Goal: Task Accomplishment & Management: Complete application form

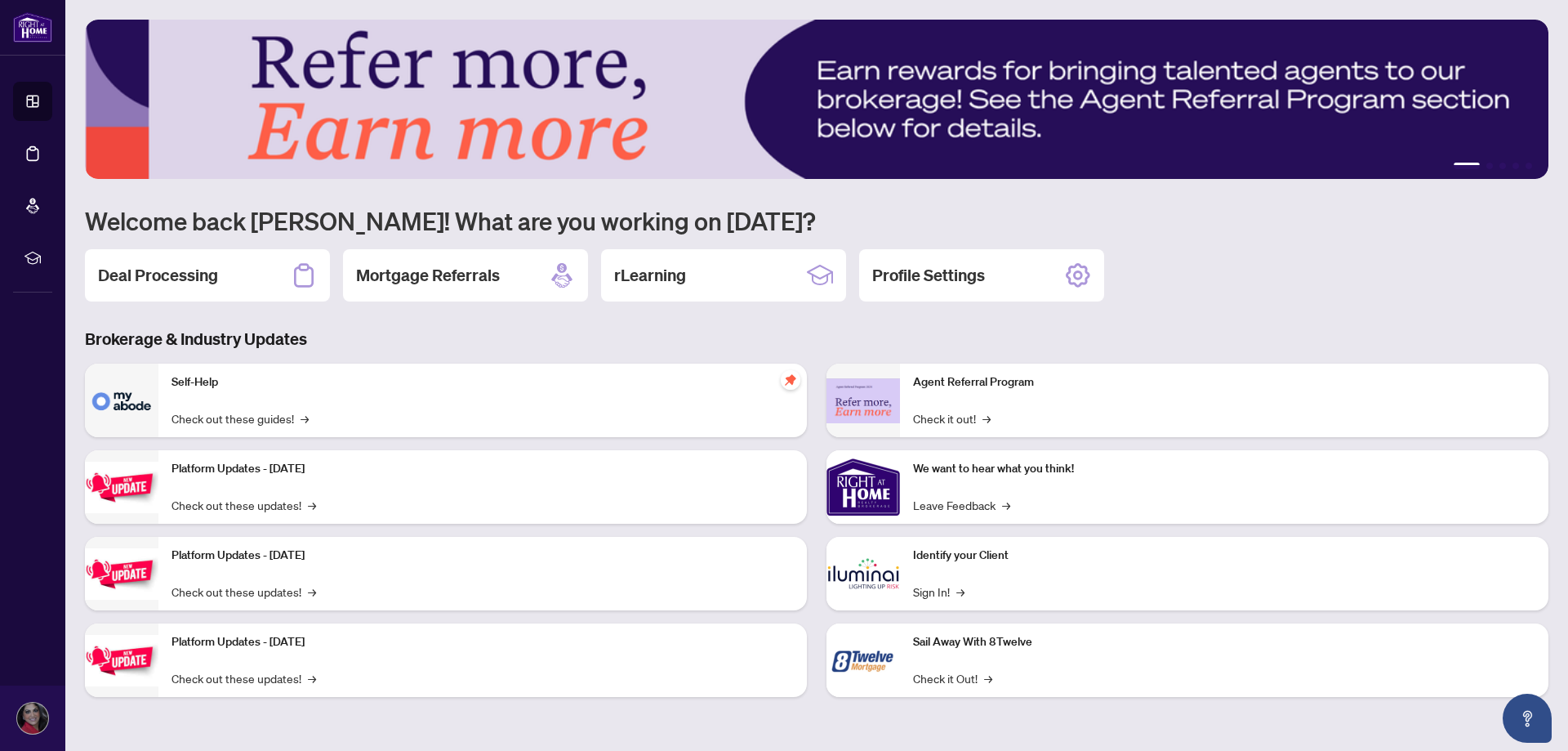
click at [216, 303] on div "1 2 3 4 5 Welcome back Azeta! What are you working on [DATE]? Deal Processing M…" at bounding box center [815, 370] width 1463 height 701
click at [233, 274] on div "Deal Processing" at bounding box center [207, 275] width 245 height 53
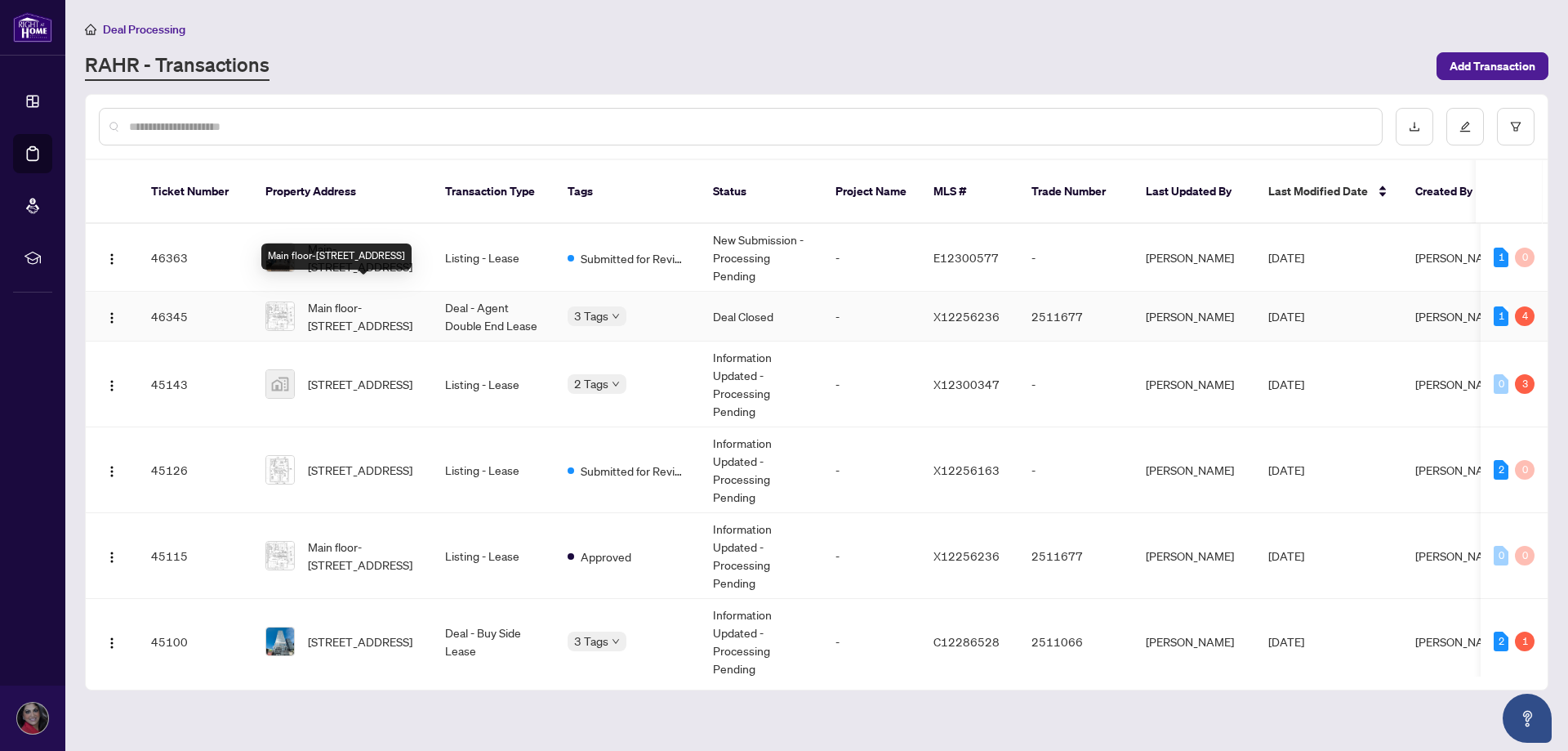
click at [361, 298] on span "Main floor-[STREET_ADDRESS]" at bounding box center [364, 316] width 111 height 36
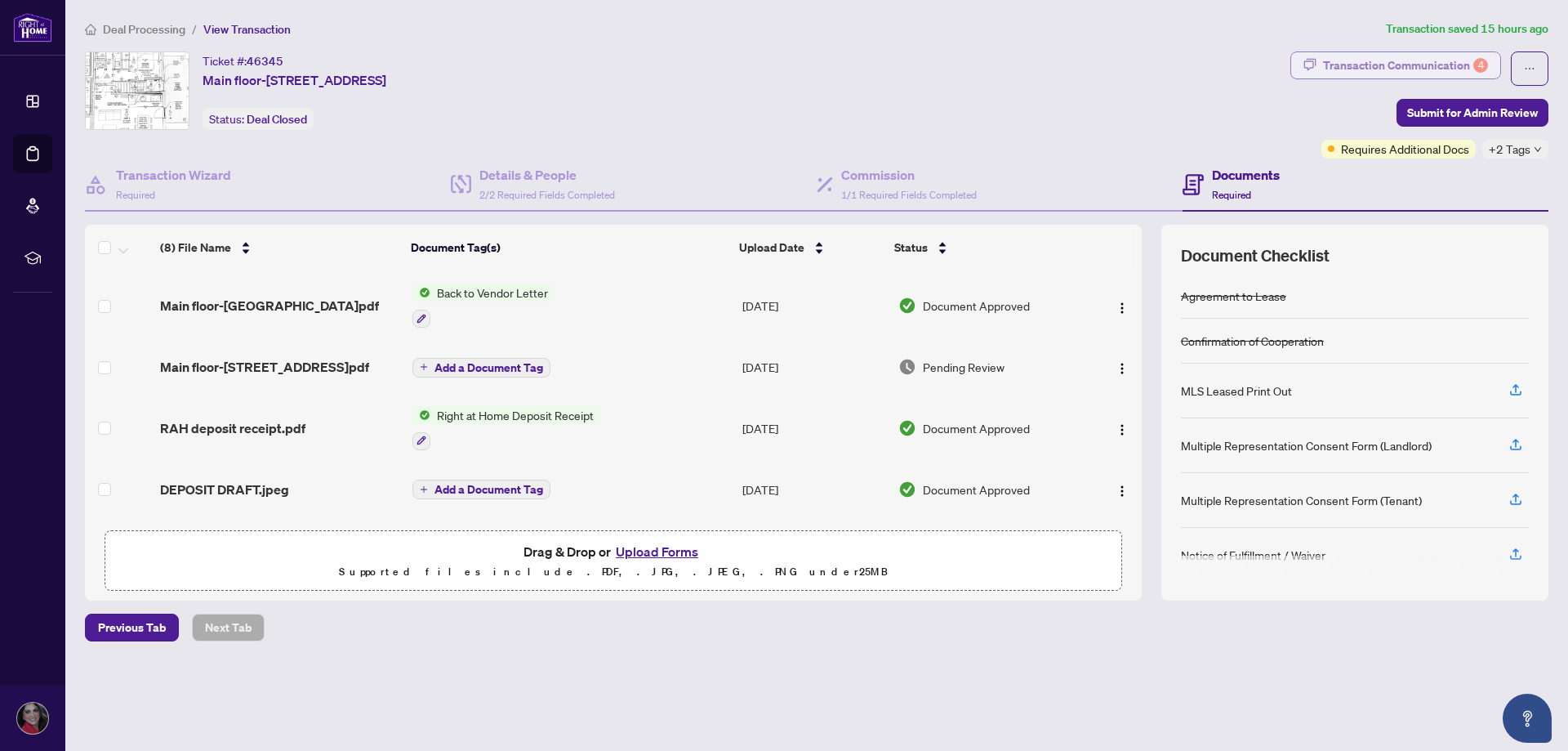
click at [1445, 65] on div "Transaction Communication 4" at bounding box center [1405, 66] width 165 height 26
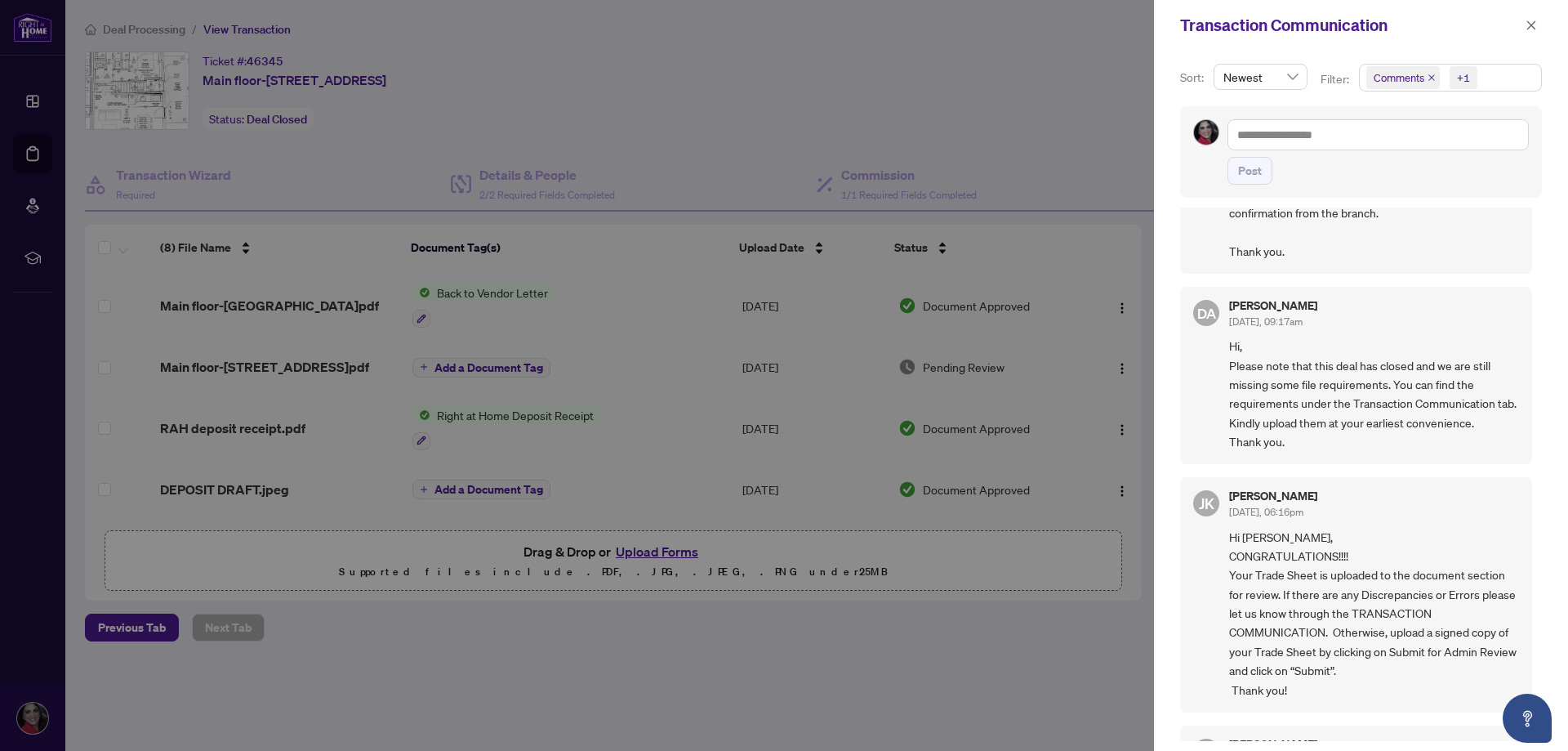
scroll to position [245, 0]
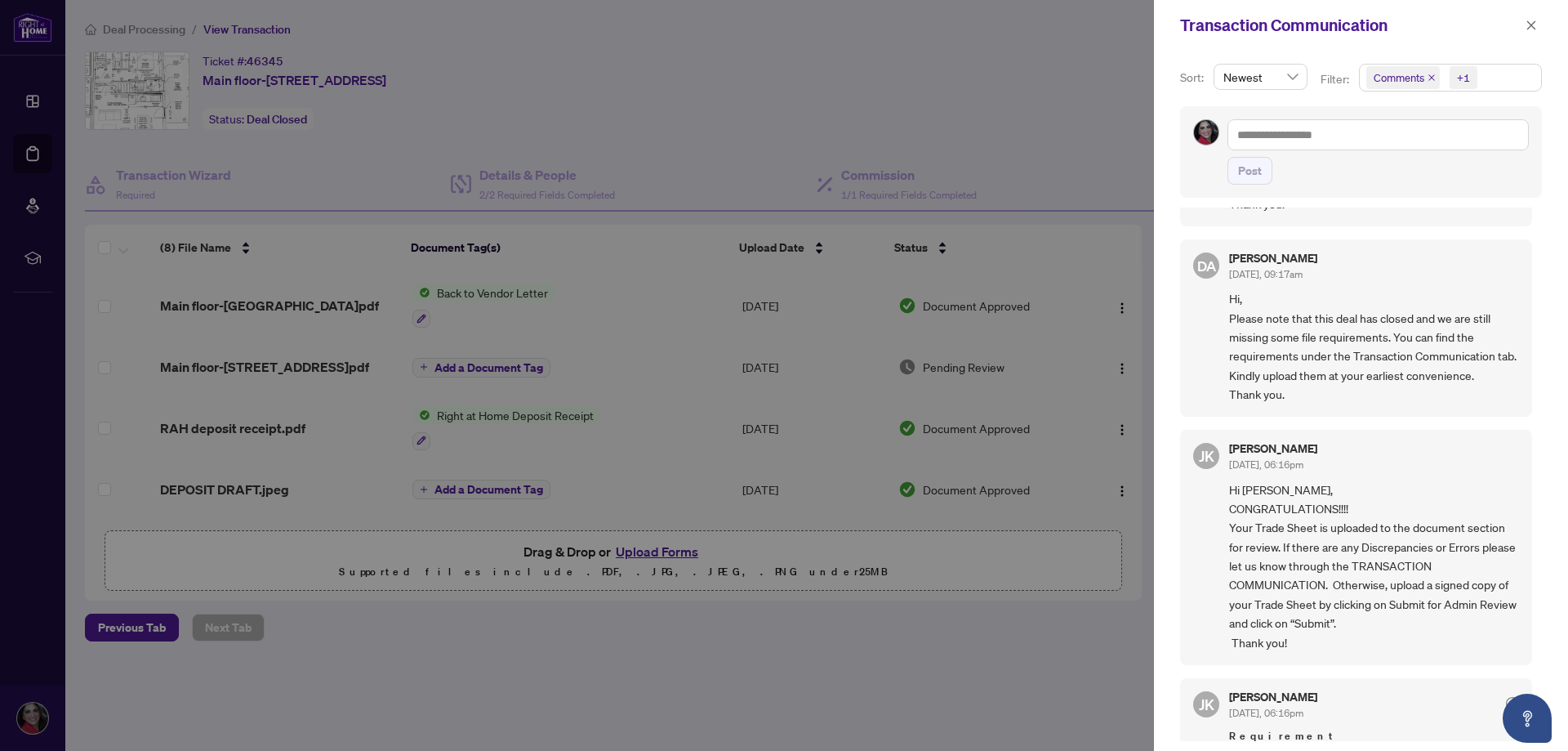
click at [1059, 118] on div at bounding box center [784, 375] width 1568 height 751
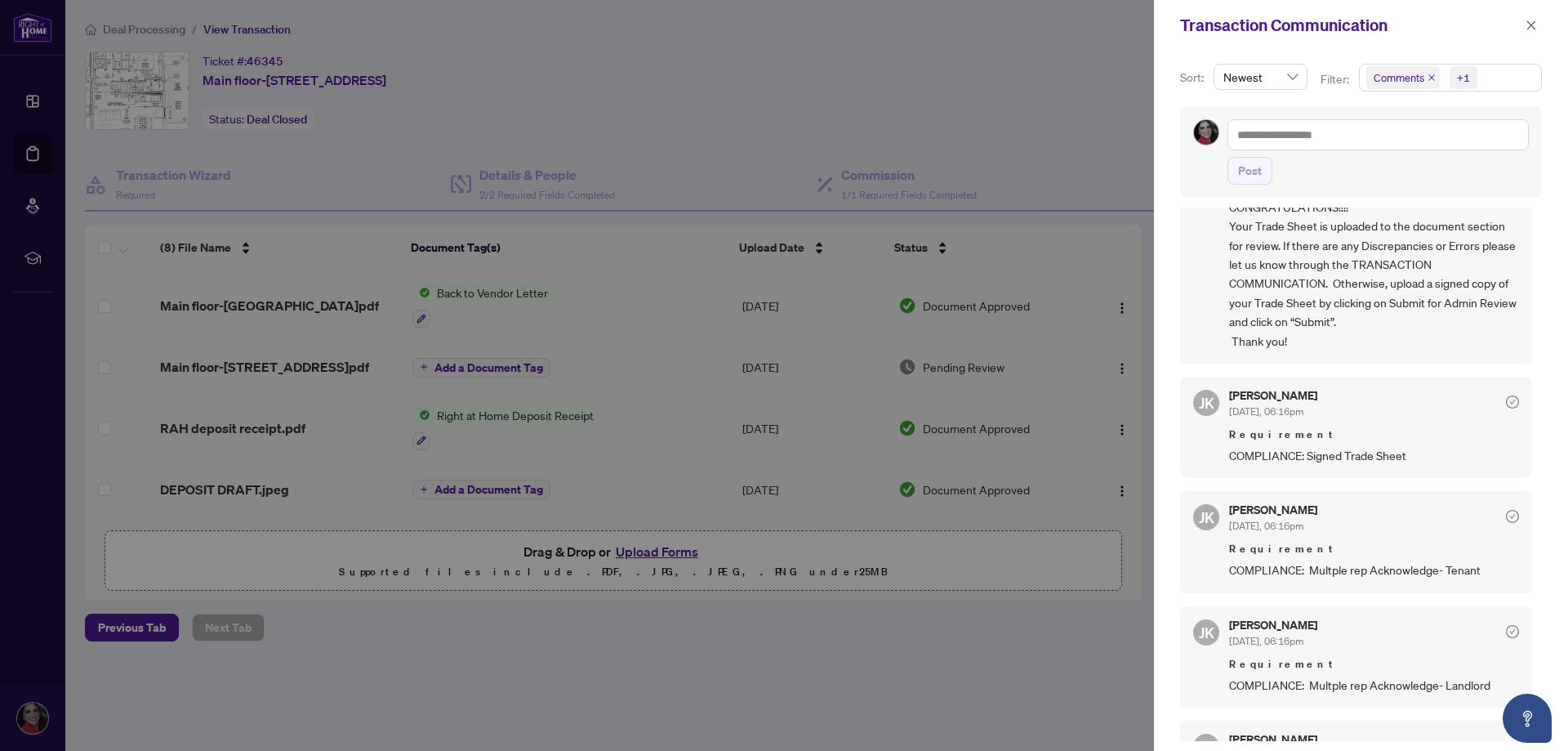
scroll to position [572, 0]
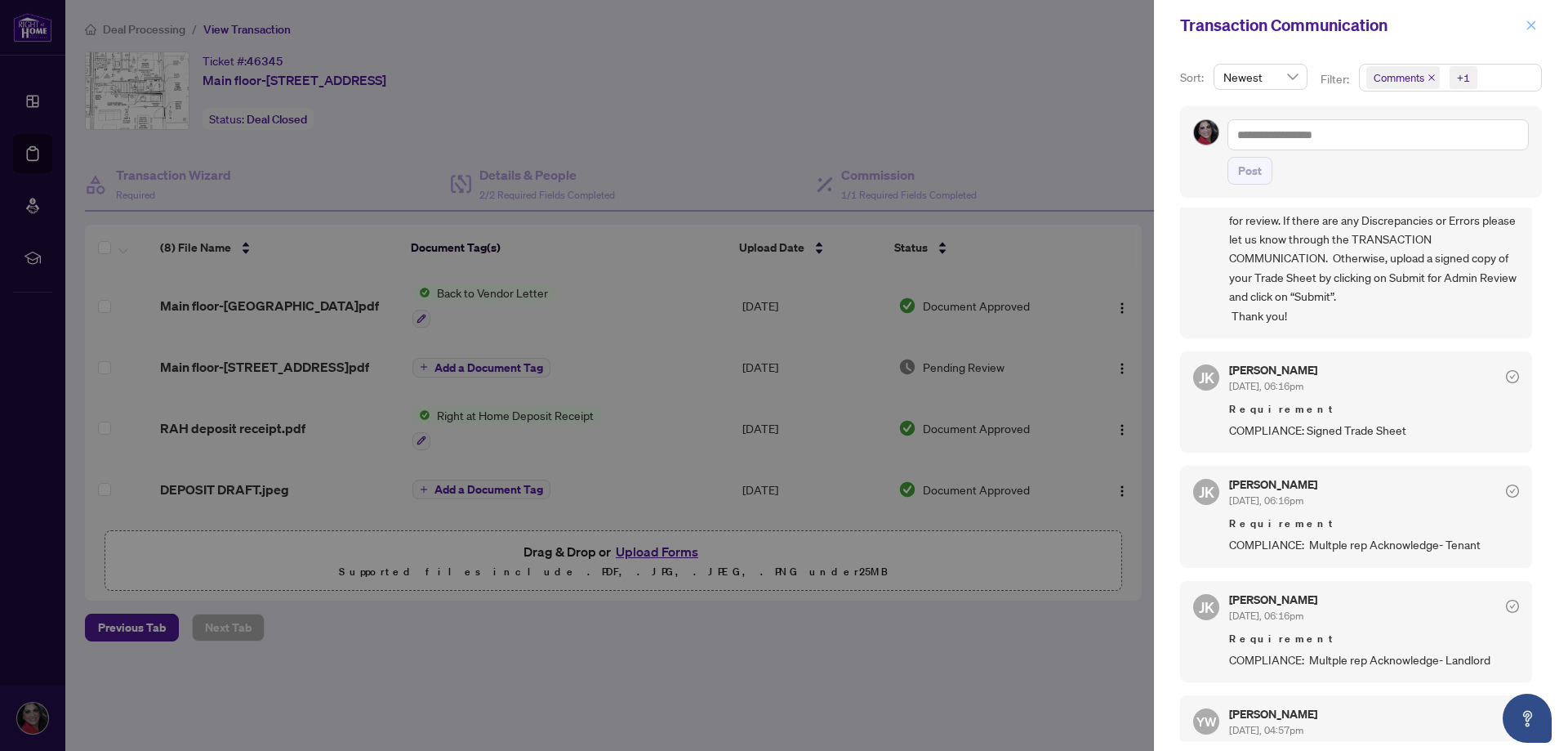
click at [1537, 26] on button "button" at bounding box center [1530, 26] width 21 height 20
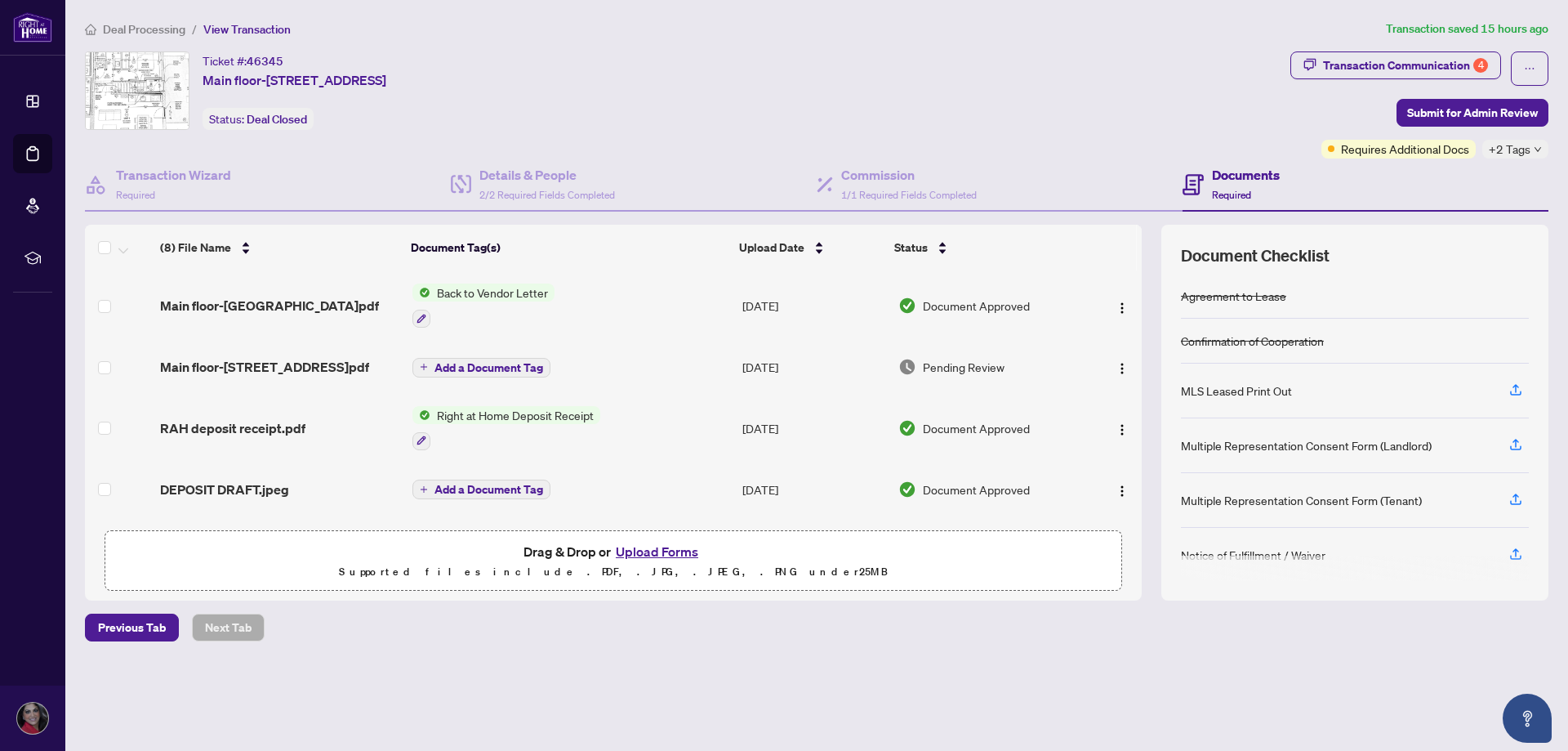
click at [765, 80] on div "Ticket #: 46345 [STREET_ADDRESS] Status: Deal Closed" at bounding box center [683, 91] width 1198 height 79
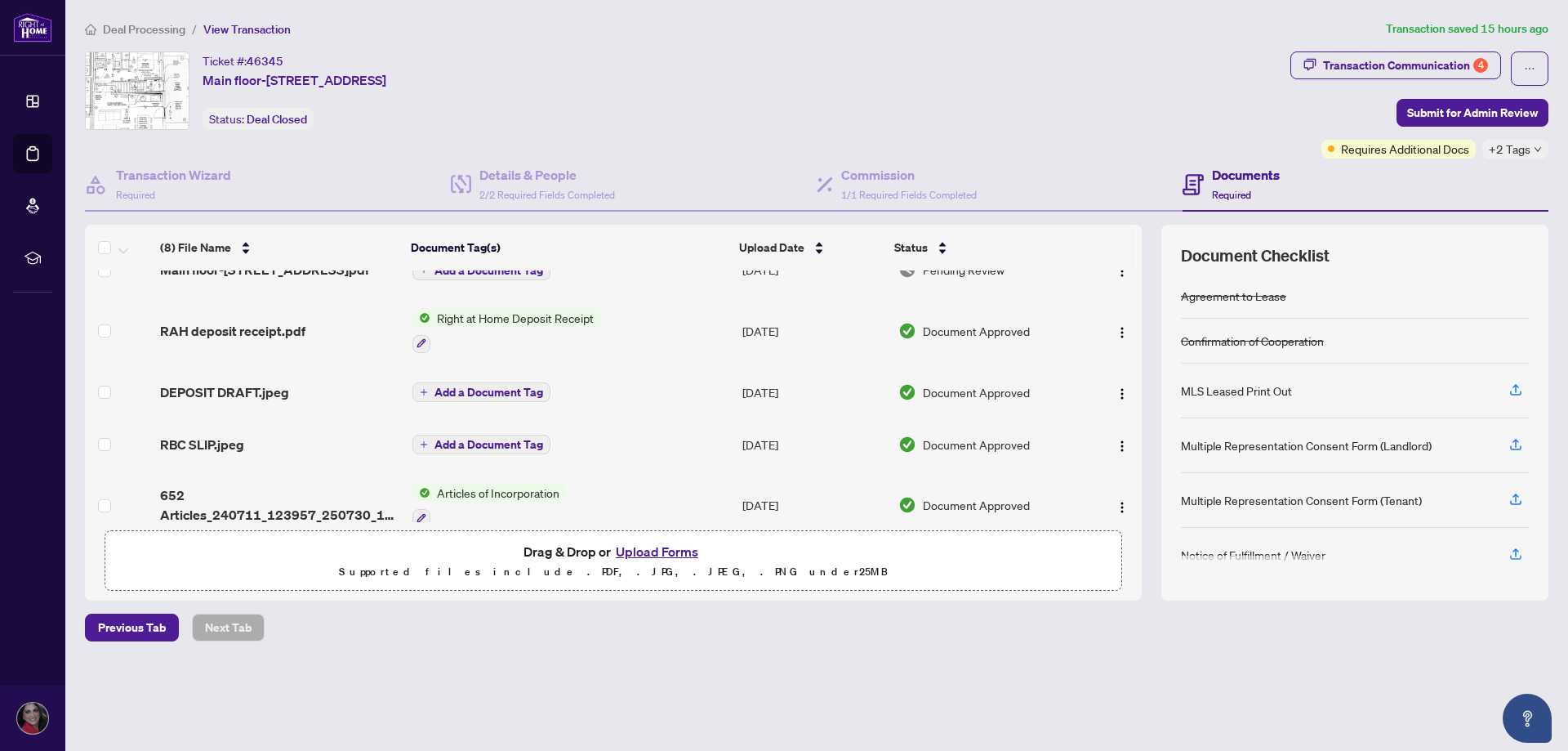
scroll to position [0, 0]
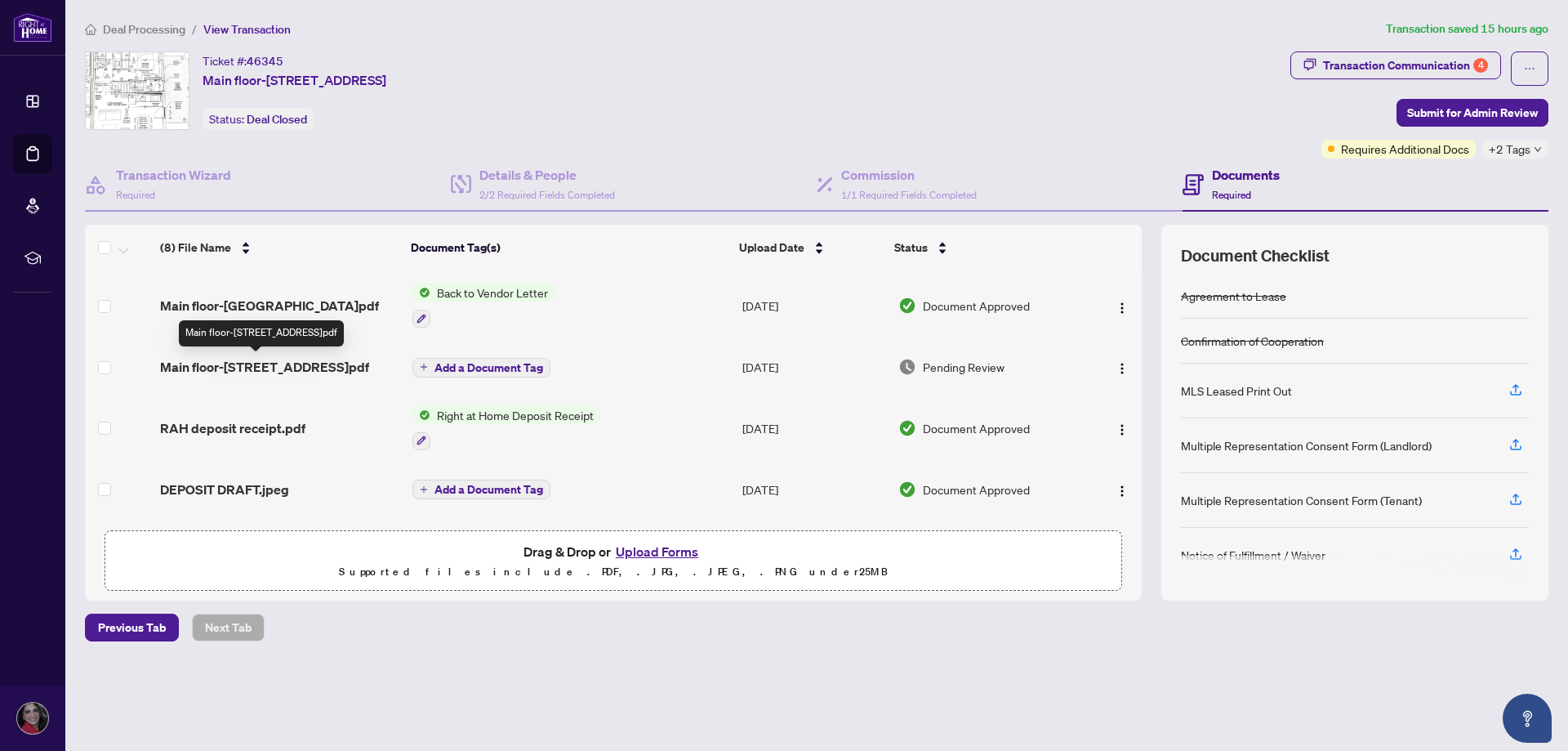
click at [326, 363] on span "Main floor-[STREET_ADDRESS]pdf" at bounding box center [264, 367] width 209 height 20
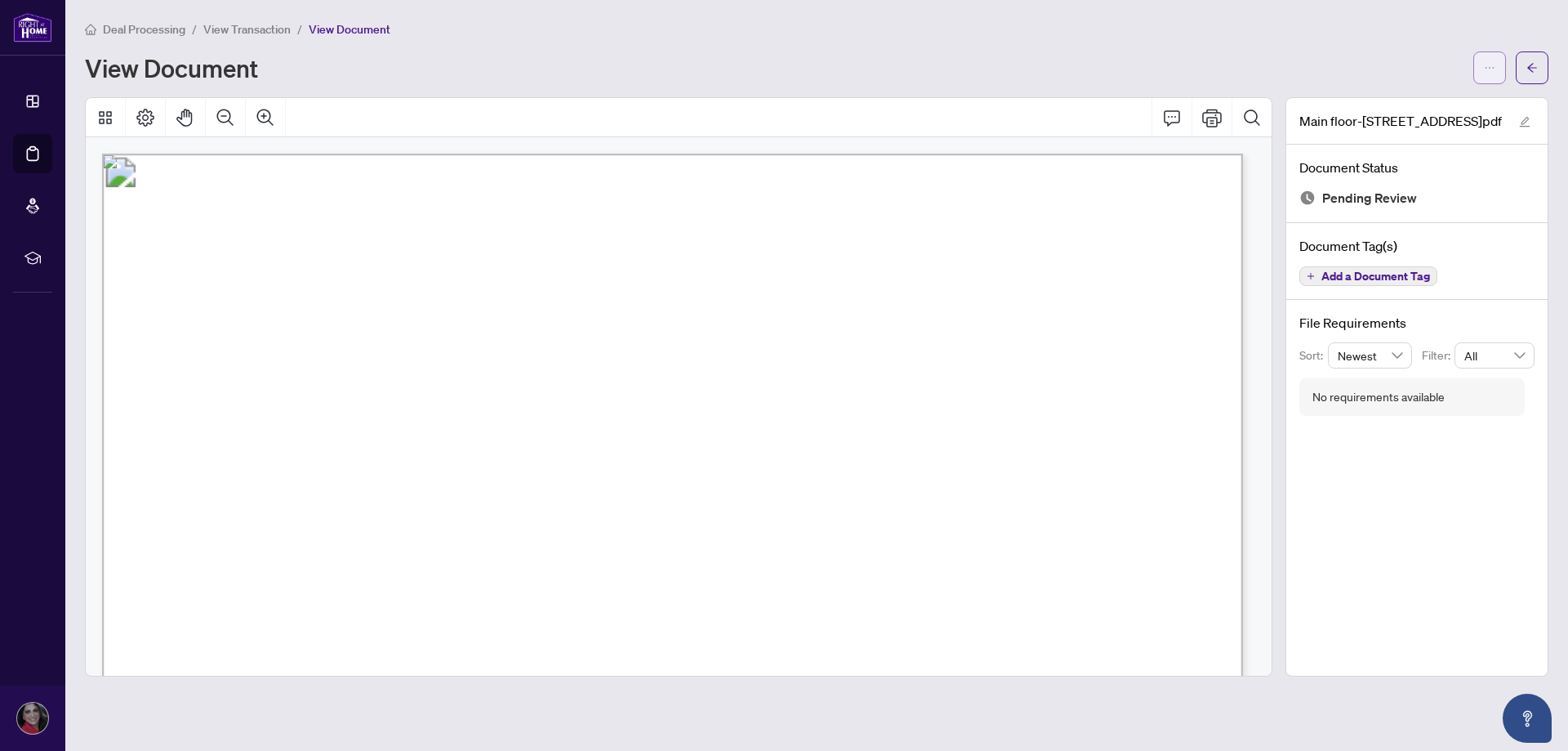
click at [1487, 65] on icon "ellipsis" at bounding box center [1488, 67] width 11 height 11
click at [1475, 96] on span "Download" at bounding box center [1430, 102] width 124 height 18
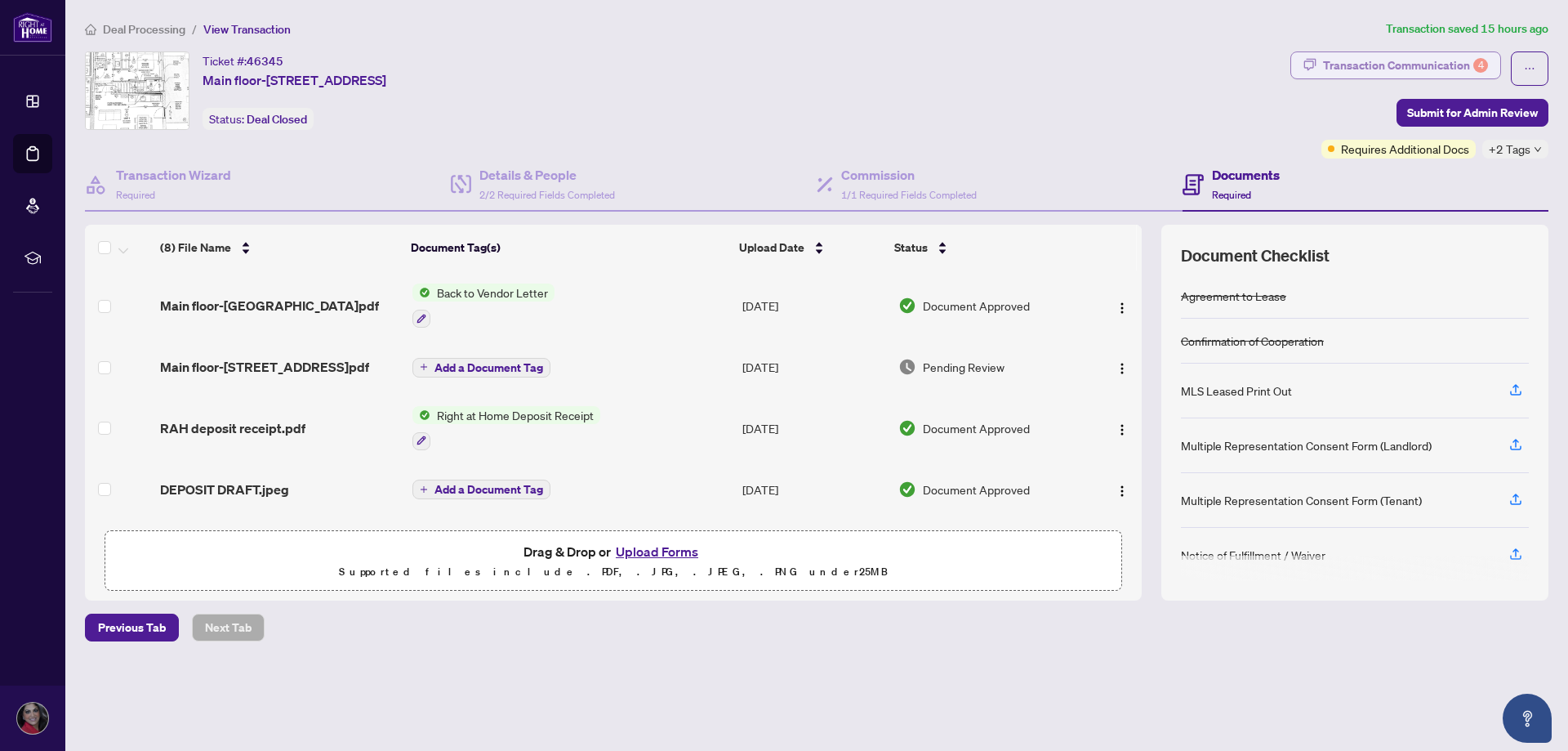
click at [1460, 67] on div "Transaction Communication 4" at bounding box center [1405, 66] width 165 height 26
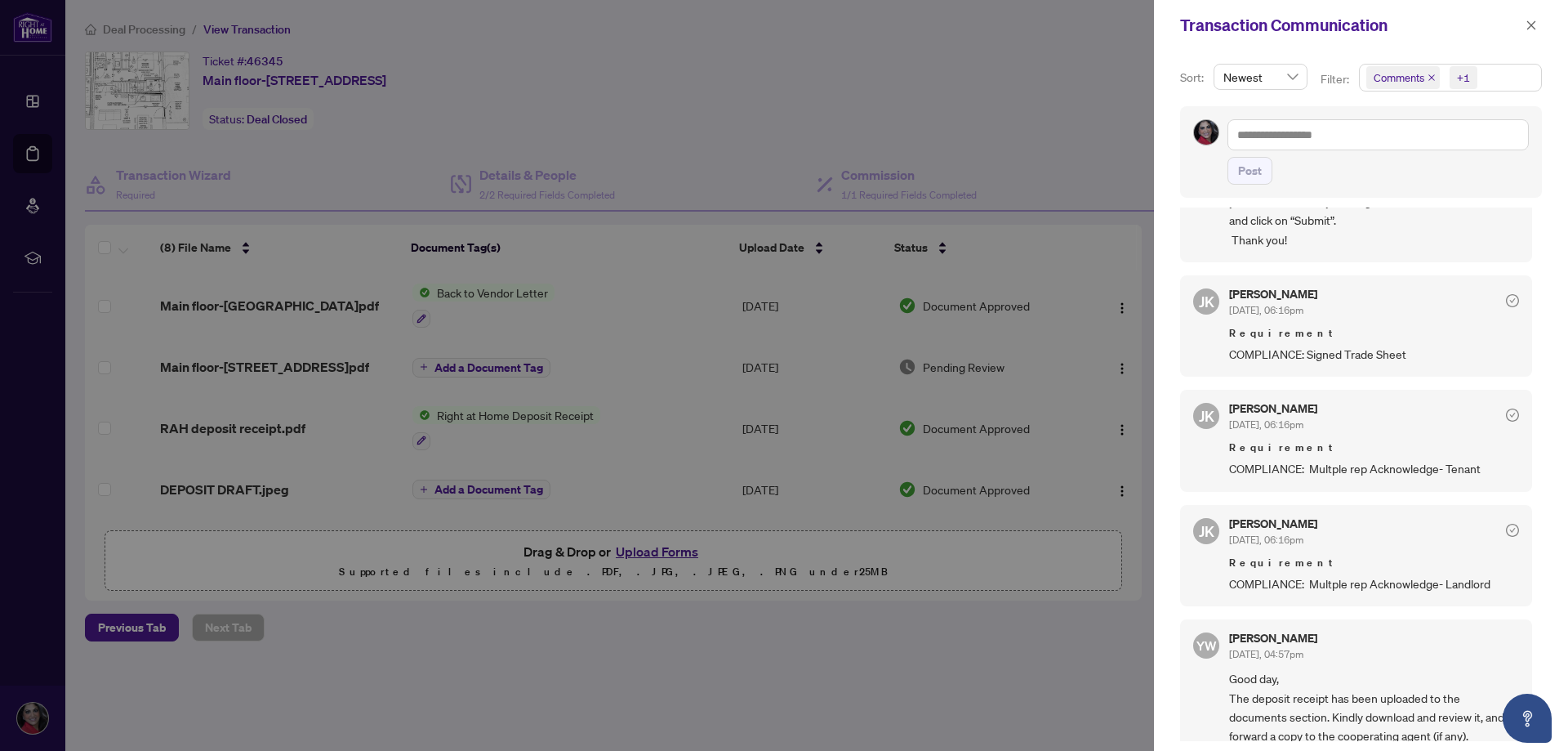
scroll to position [660, 0]
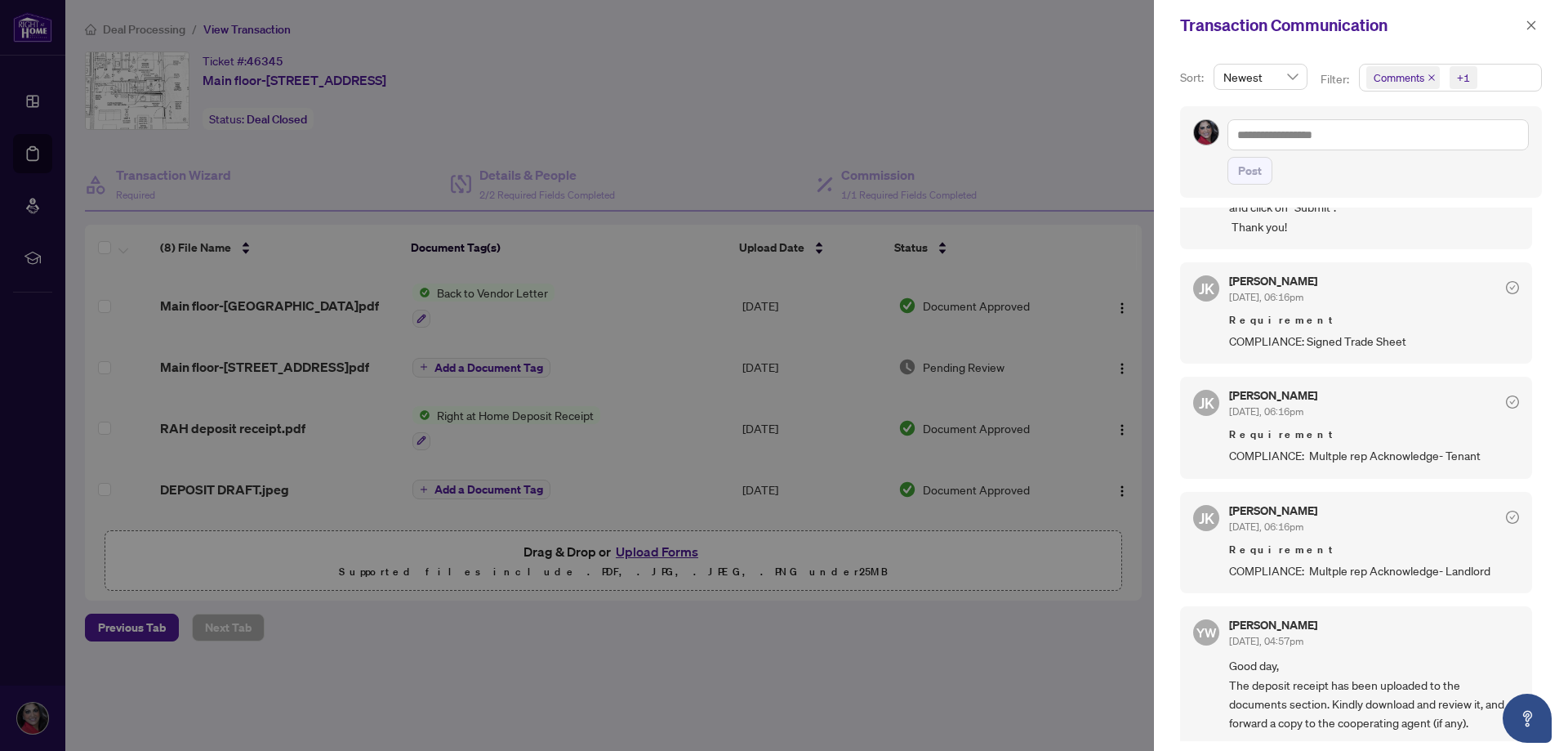
click at [482, 688] on div at bounding box center [784, 375] width 1568 height 751
click at [1257, 432] on span "Requirement" at bounding box center [1373, 435] width 289 height 16
click at [1258, 456] on span "COMPLIANCE: Multple rep Acknowledge- Tenant" at bounding box center [1373, 455] width 289 height 19
drag, startPoint x: 803, startPoint y: 669, endPoint x: 1046, endPoint y: 543, distance: 273.7
click at [815, 660] on div at bounding box center [784, 375] width 1568 height 751
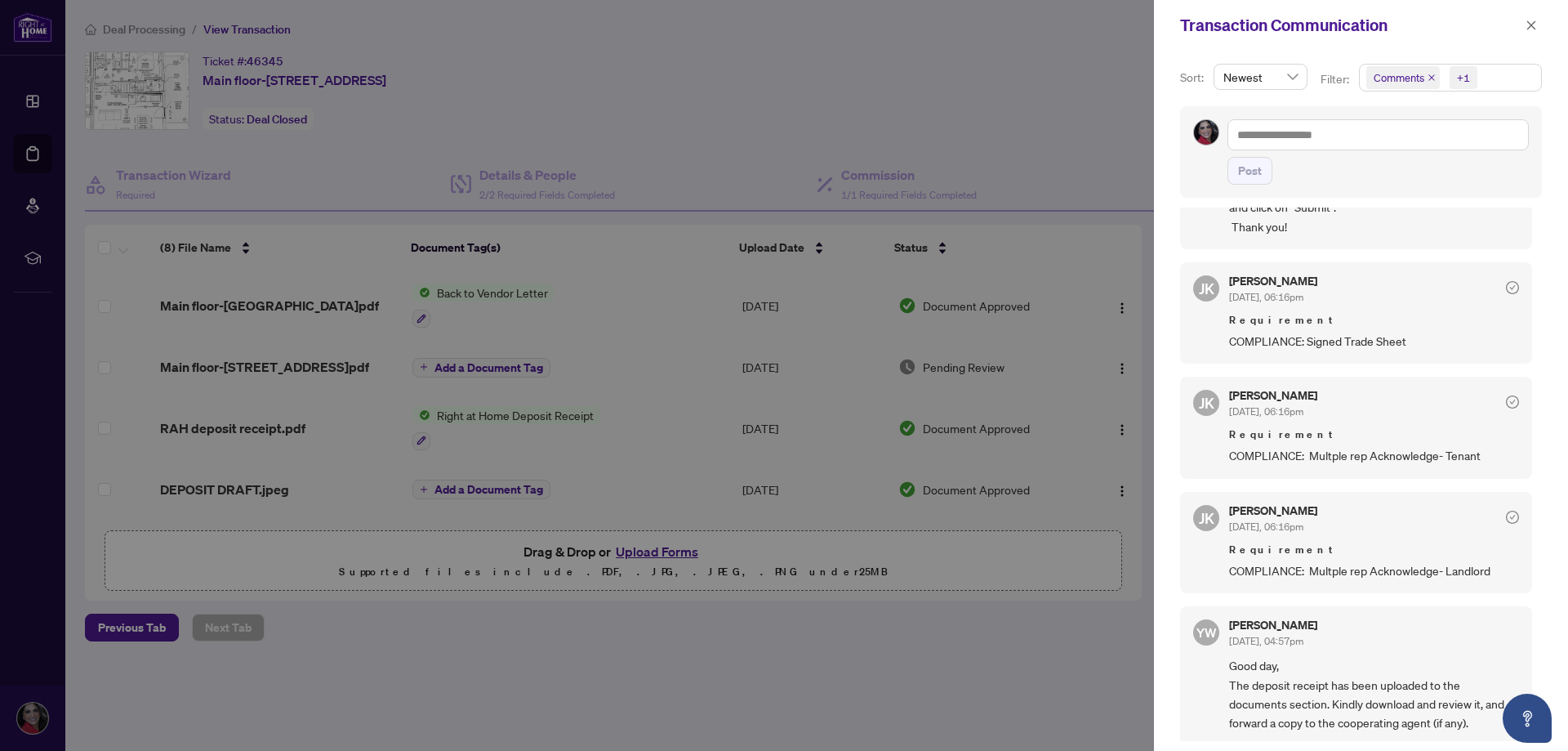
click at [1076, 108] on div at bounding box center [784, 375] width 1568 height 751
click at [1527, 26] on button "button" at bounding box center [1530, 26] width 21 height 20
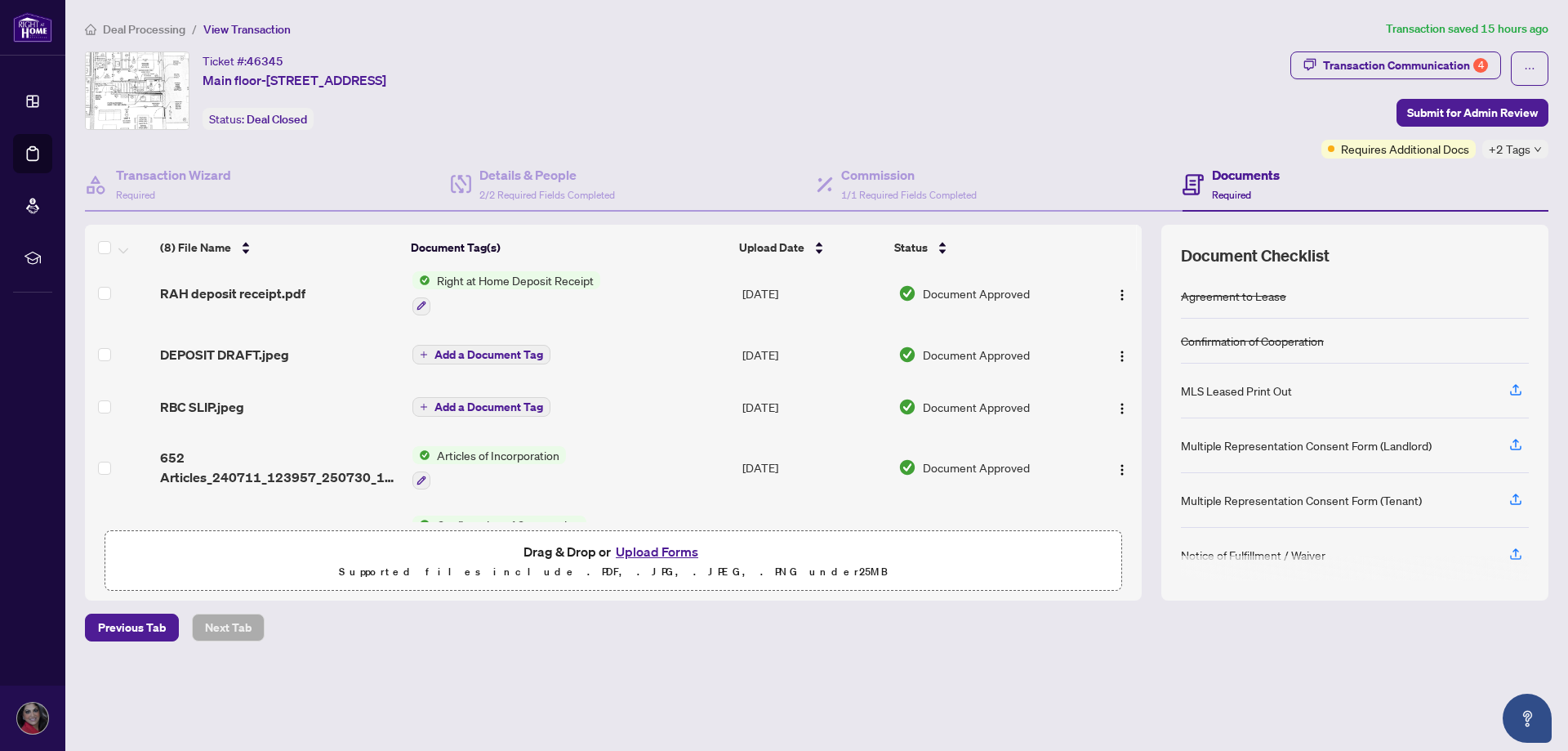
scroll to position [259, 0]
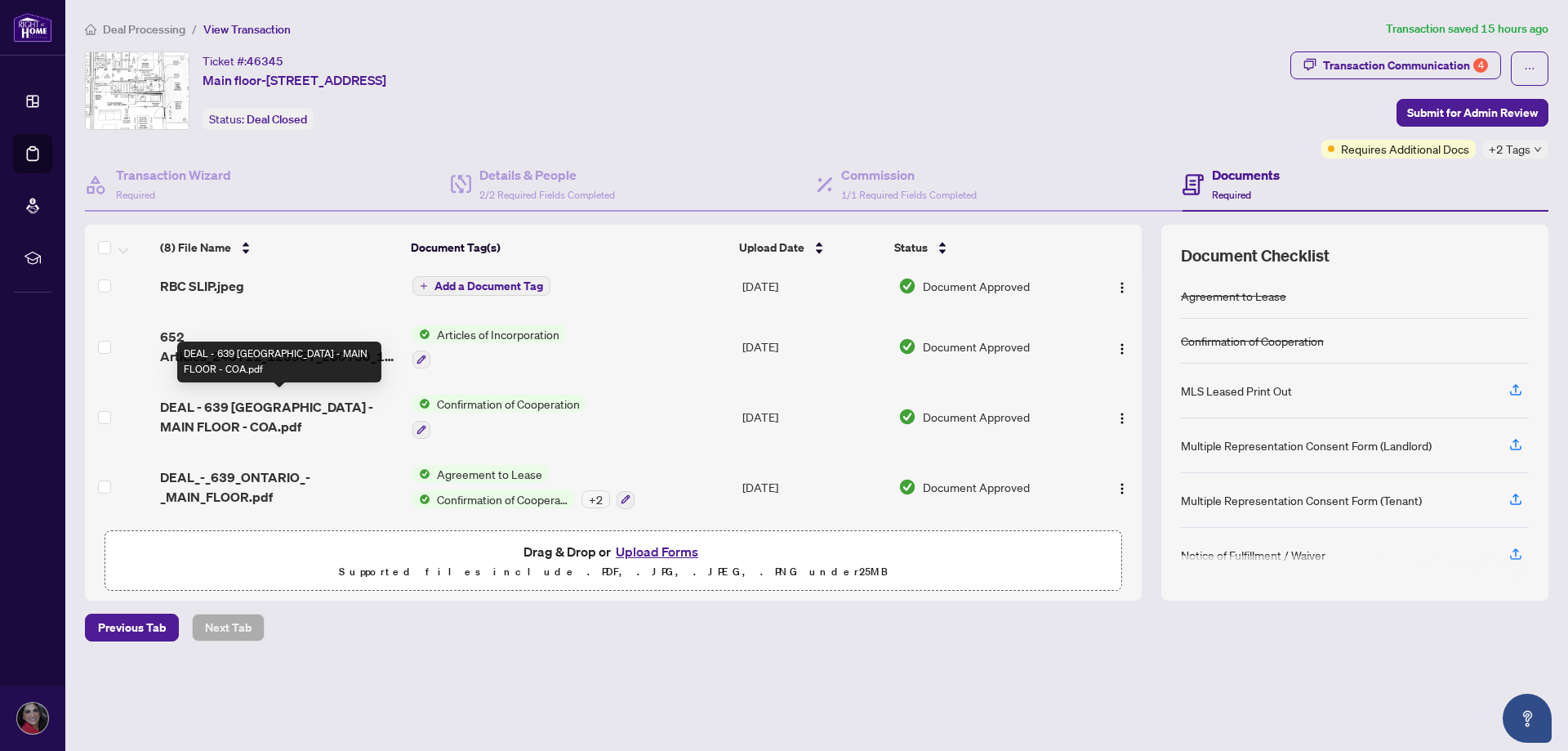
click at [217, 397] on span "DEAL - 639 [GEOGRAPHIC_DATA] - MAIN FLOOR - COA.pdf" at bounding box center [279, 416] width 240 height 39
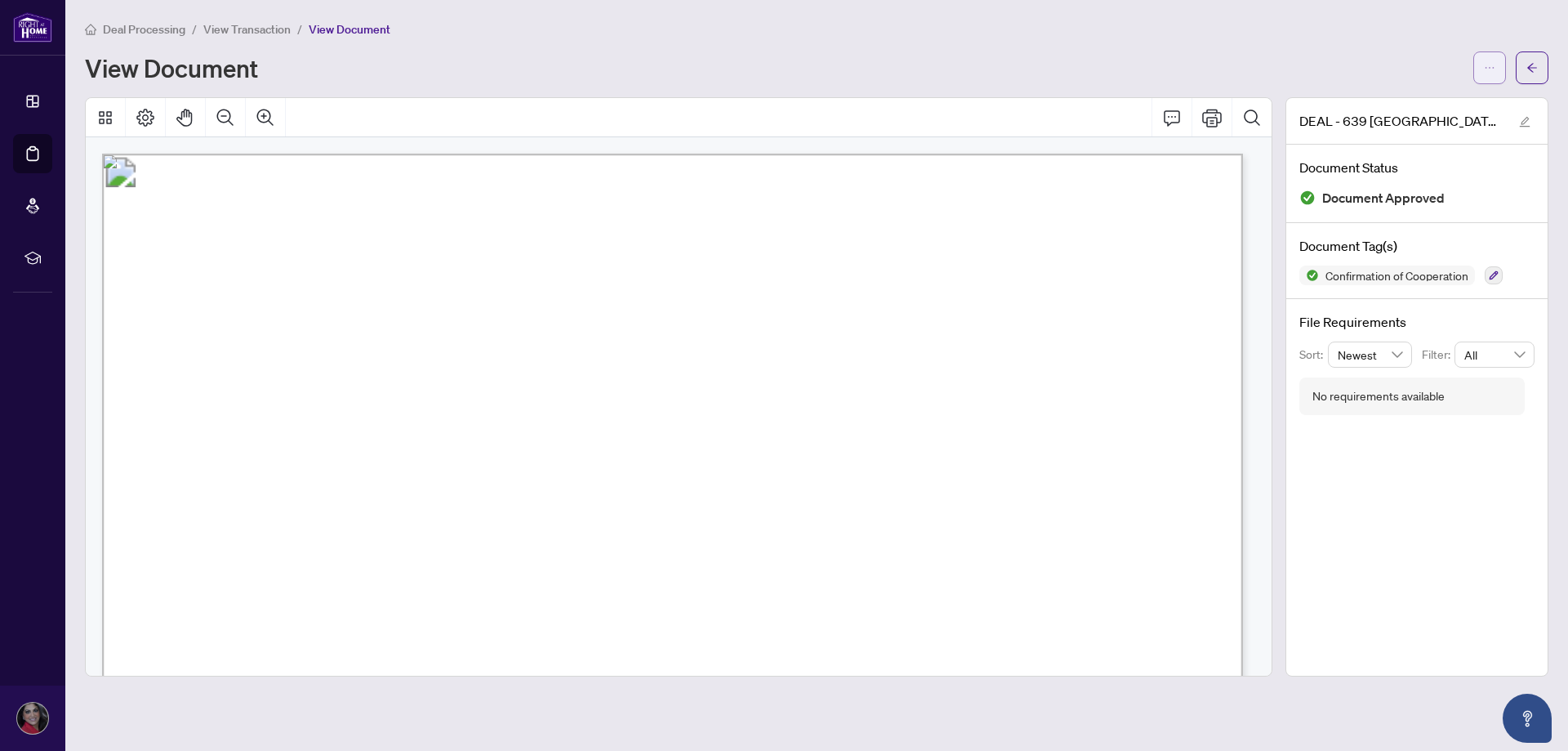
click at [1481, 64] on button "button" at bounding box center [1488, 68] width 33 height 33
drag, startPoint x: 1438, startPoint y: 60, endPoint x: 1426, endPoint y: 94, distance: 36.1
click at [1437, 61] on div "View Document" at bounding box center [774, 68] width 1378 height 26
click at [1410, 111] on span "DEAL - 639 [GEOGRAPHIC_DATA] - MAIN FLOOR - COA.pdf" at bounding box center [1400, 121] width 204 height 20
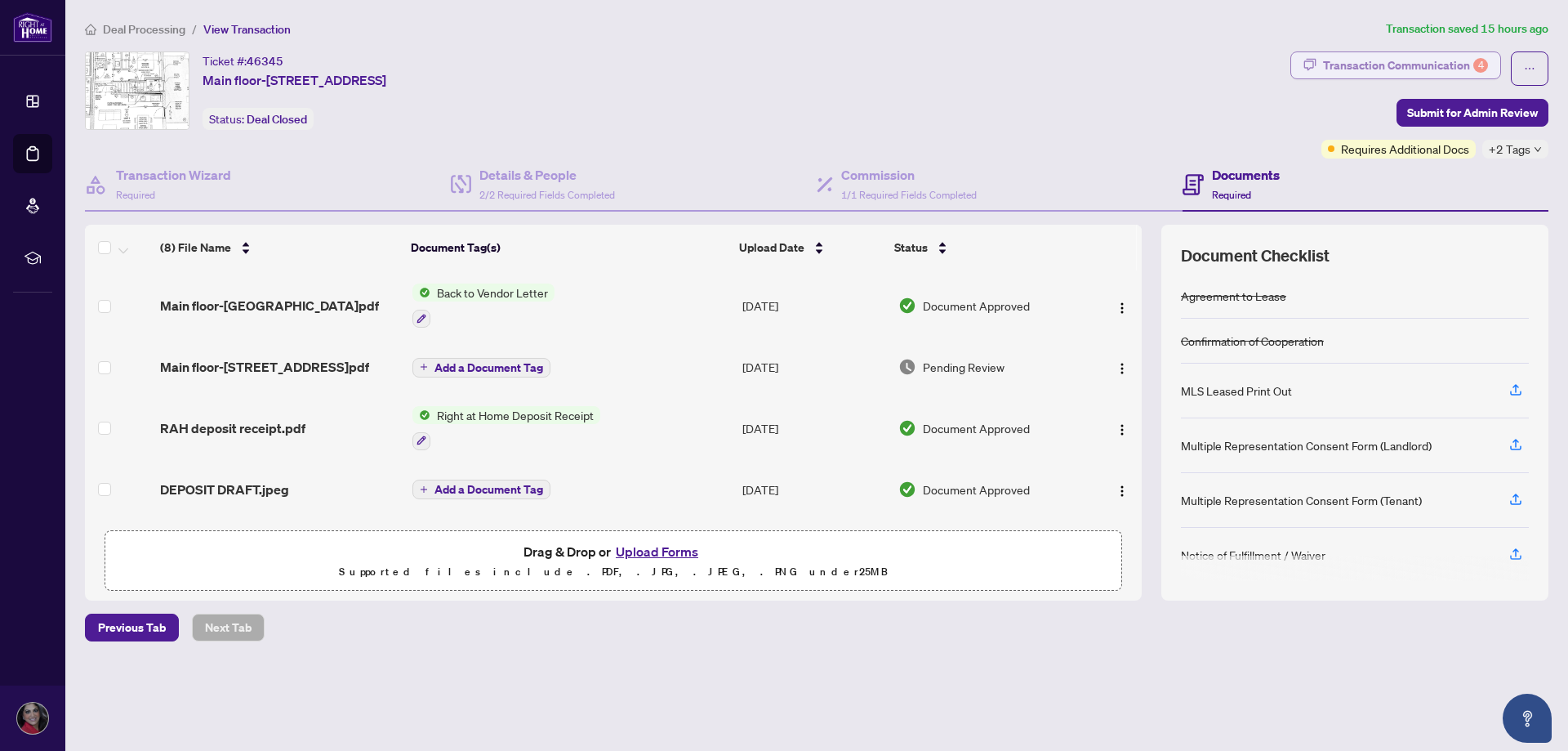
click at [1477, 65] on div "4" at bounding box center [1480, 65] width 15 height 15
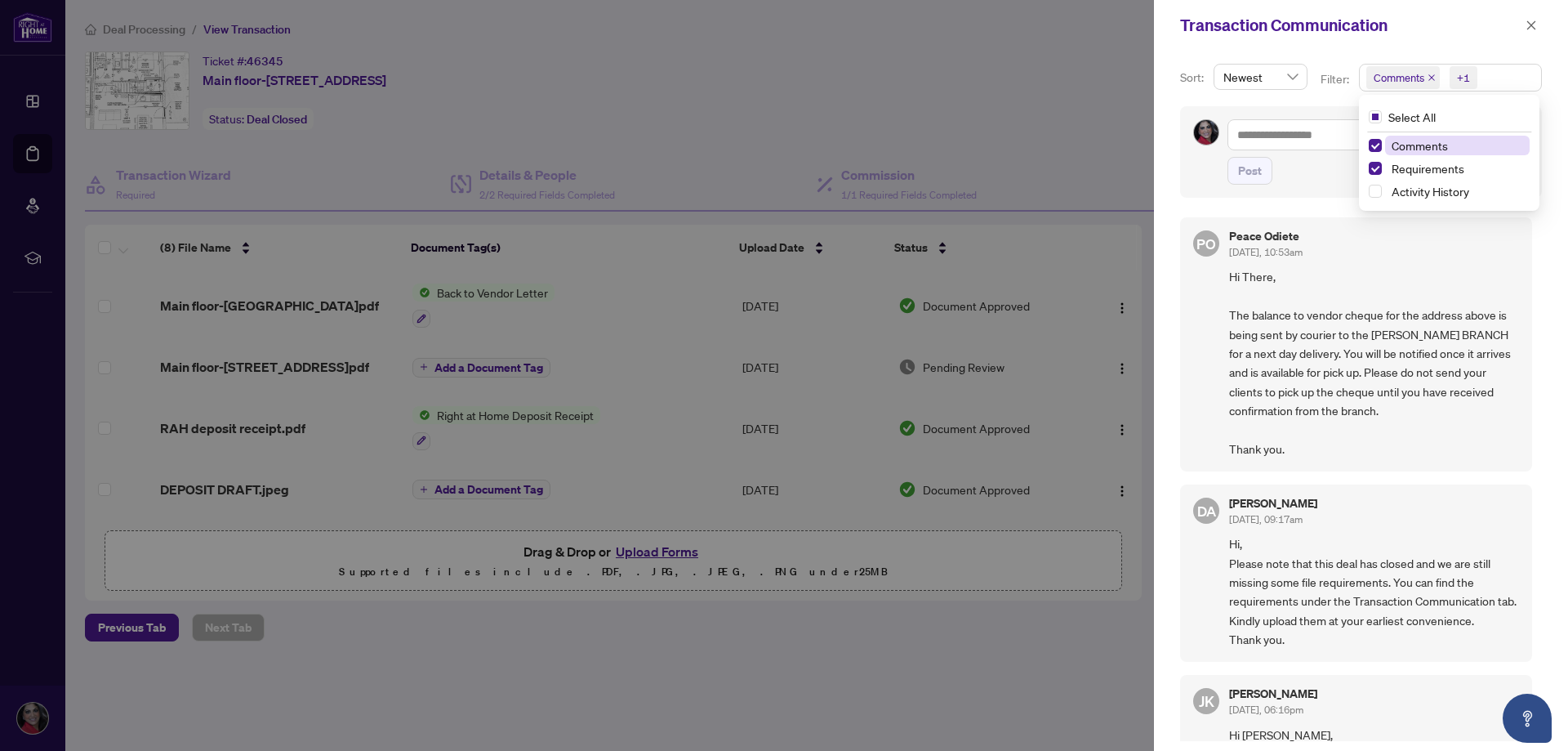
click at [1409, 72] on span "Comments" at bounding box center [1398, 78] width 51 height 16
click at [1374, 143] on span "Select Comments" at bounding box center [1374, 145] width 13 height 13
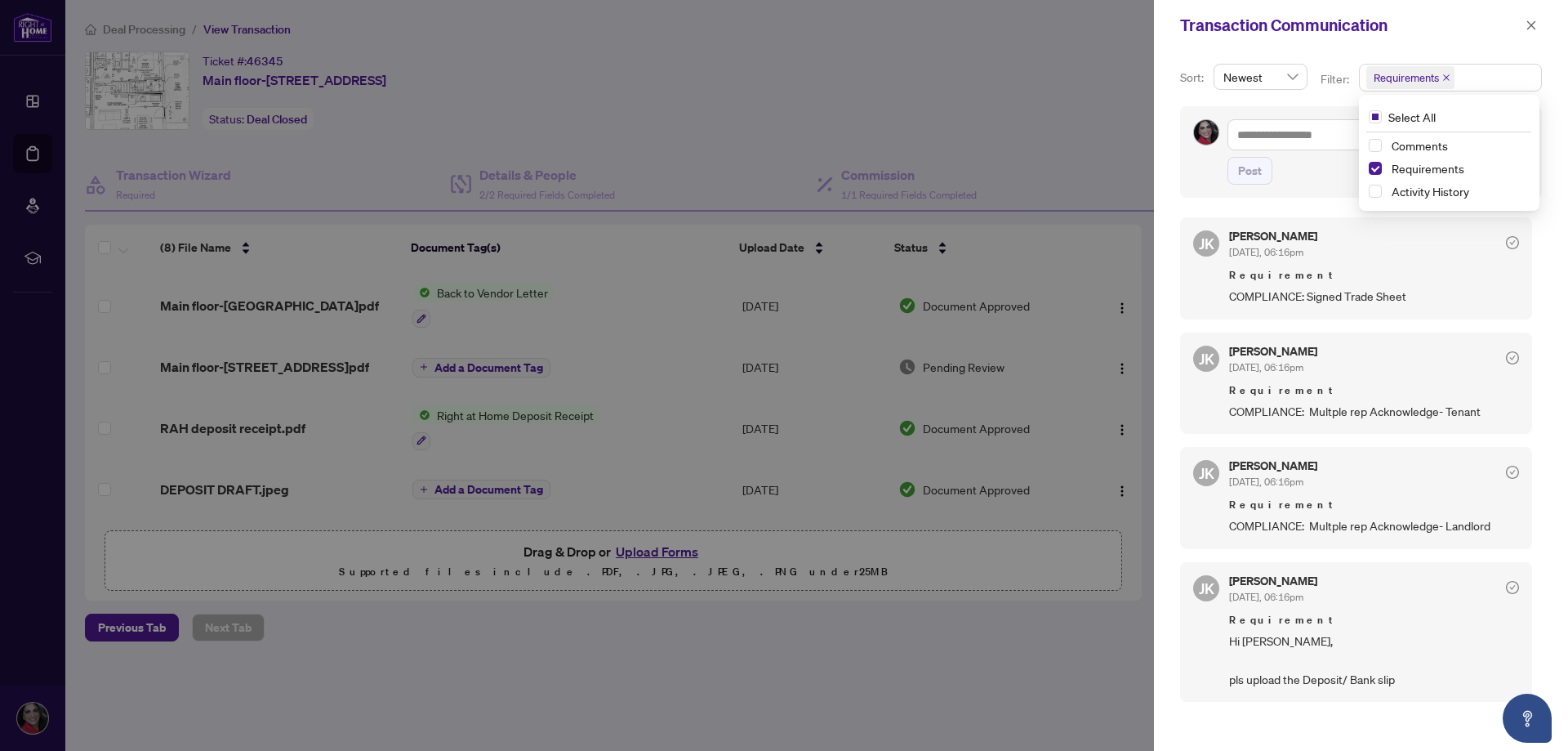
click at [1235, 34] on div "Transaction Communication" at bounding box center [1349, 25] width 340 height 25
drag, startPoint x: 617, startPoint y: 646, endPoint x: 609, endPoint y: 609, distance: 37.9
click at [618, 628] on div at bounding box center [784, 375] width 1568 height 751
click at [1529, 30] on icon "close" at bounding box center [1530, 25] width 11 height 11
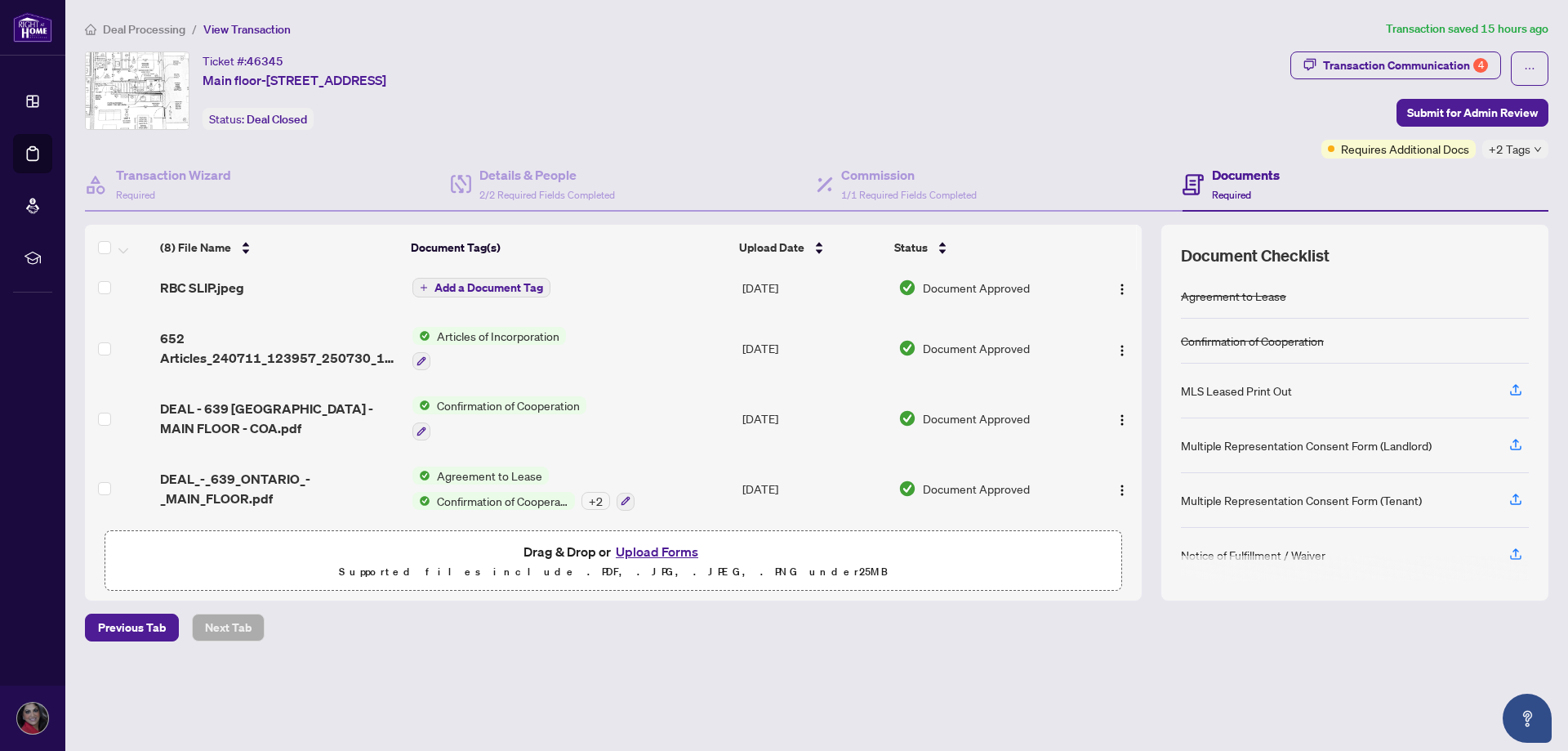
scroll to position [259, 0]
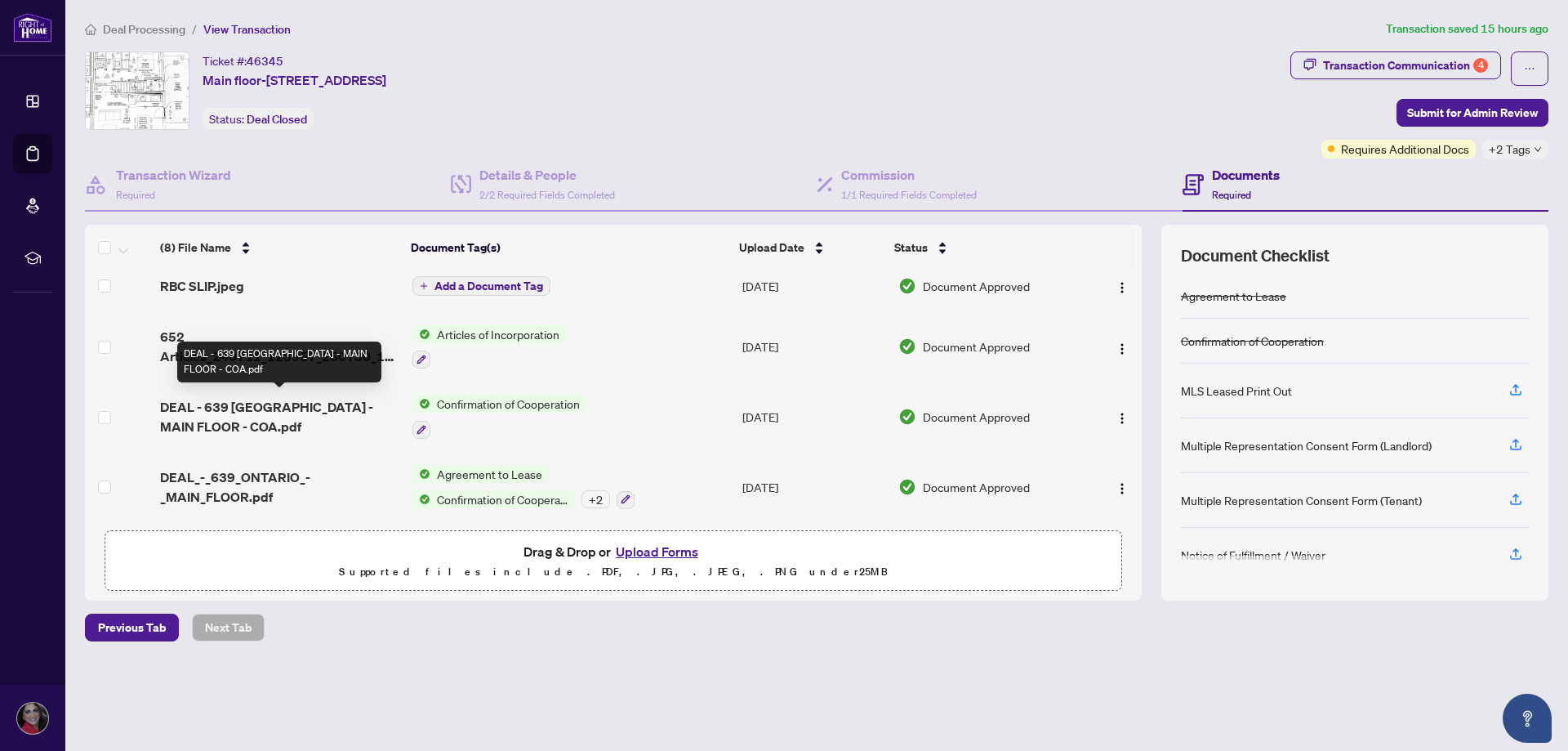
click at [345, 407] on span "DEAL - 639 [GEOGRAPHIC_DATA] - MAIN FLOOR - COA.pdf" at bounding box center [279, 416] width 240 height 39
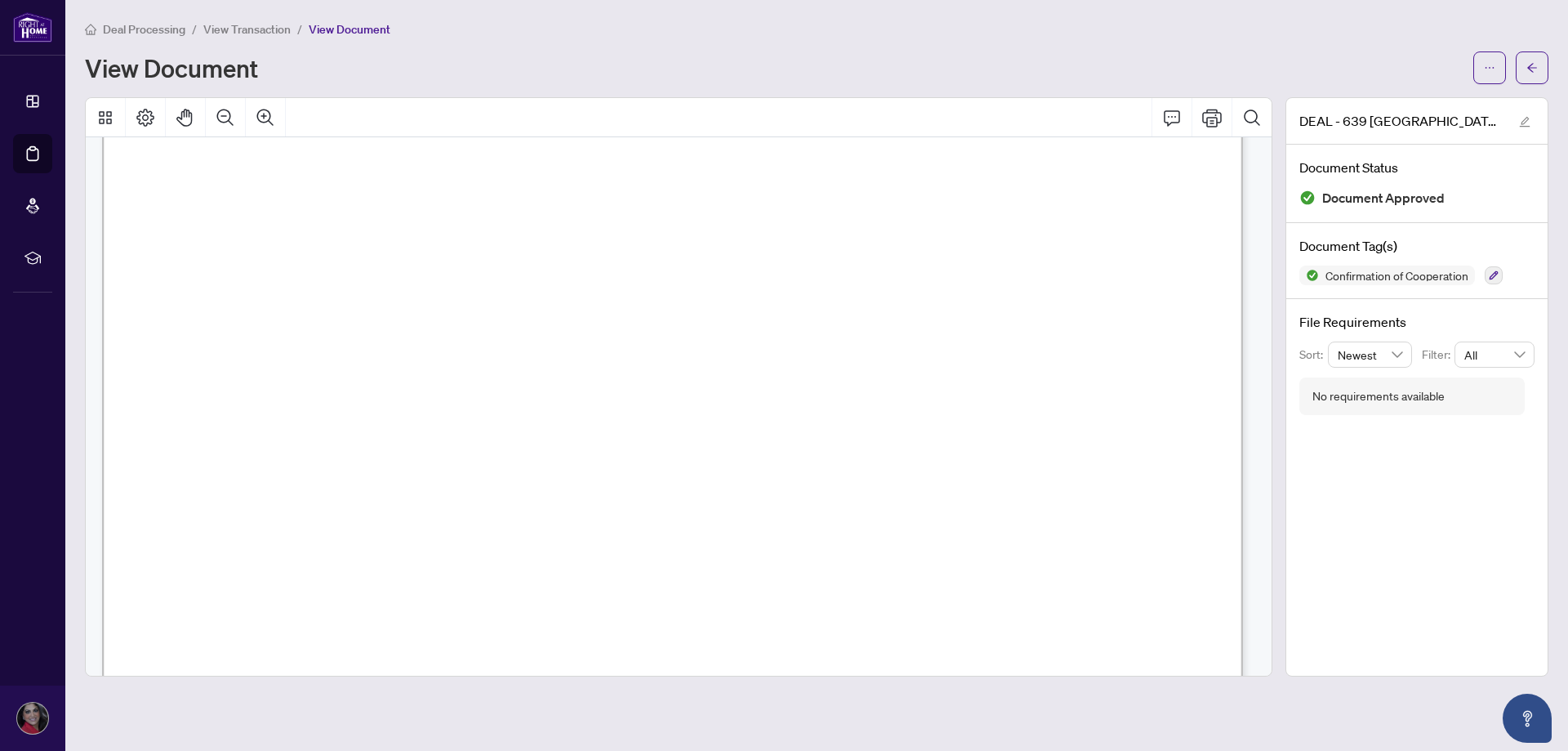
scroll to position [2207, 0]
click at [1523, 67] on button "button" at bounding box center [1531, 68] width 33 height 33
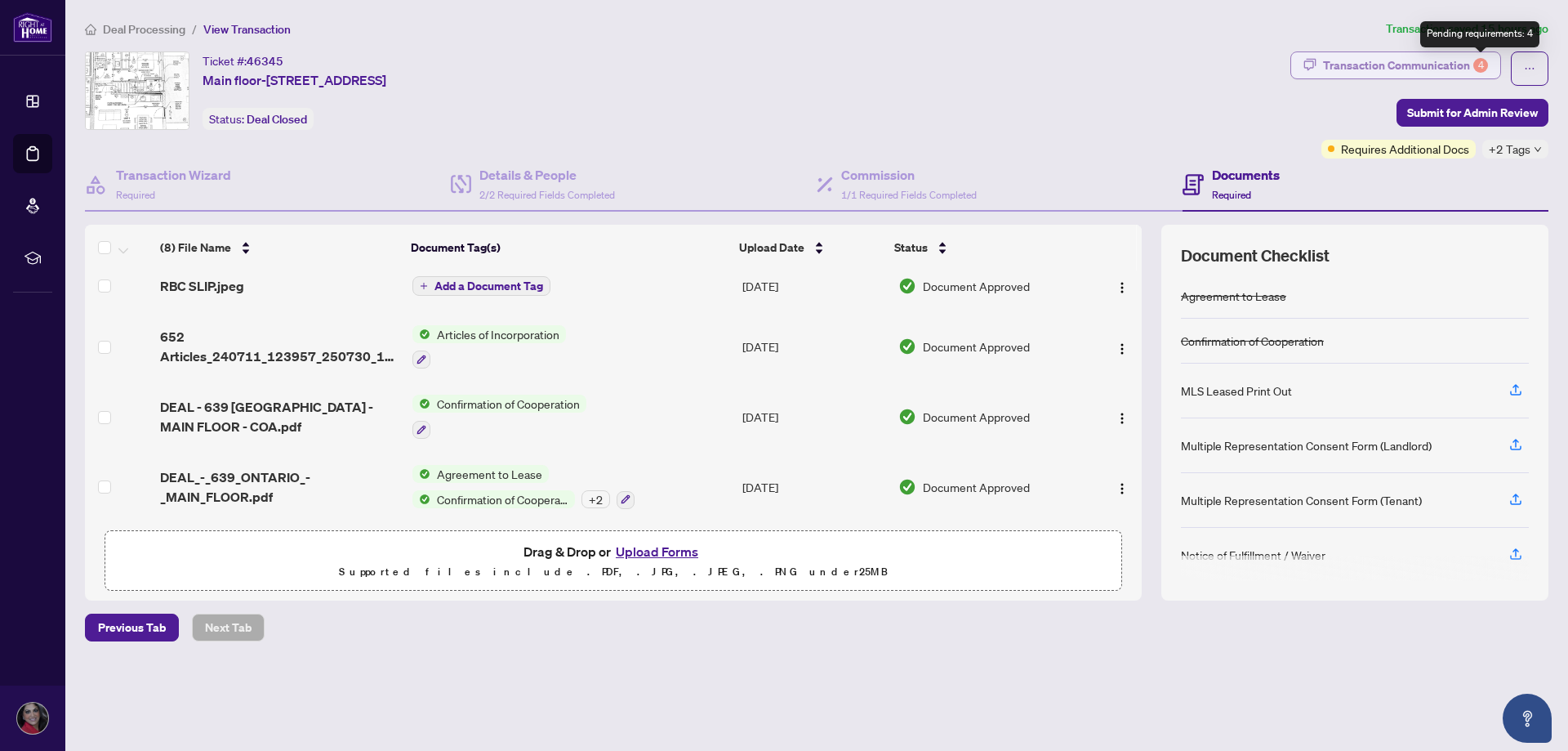
click at [1483, 62] on div "4" at bounding box center [1480, 65] width 15 height 15
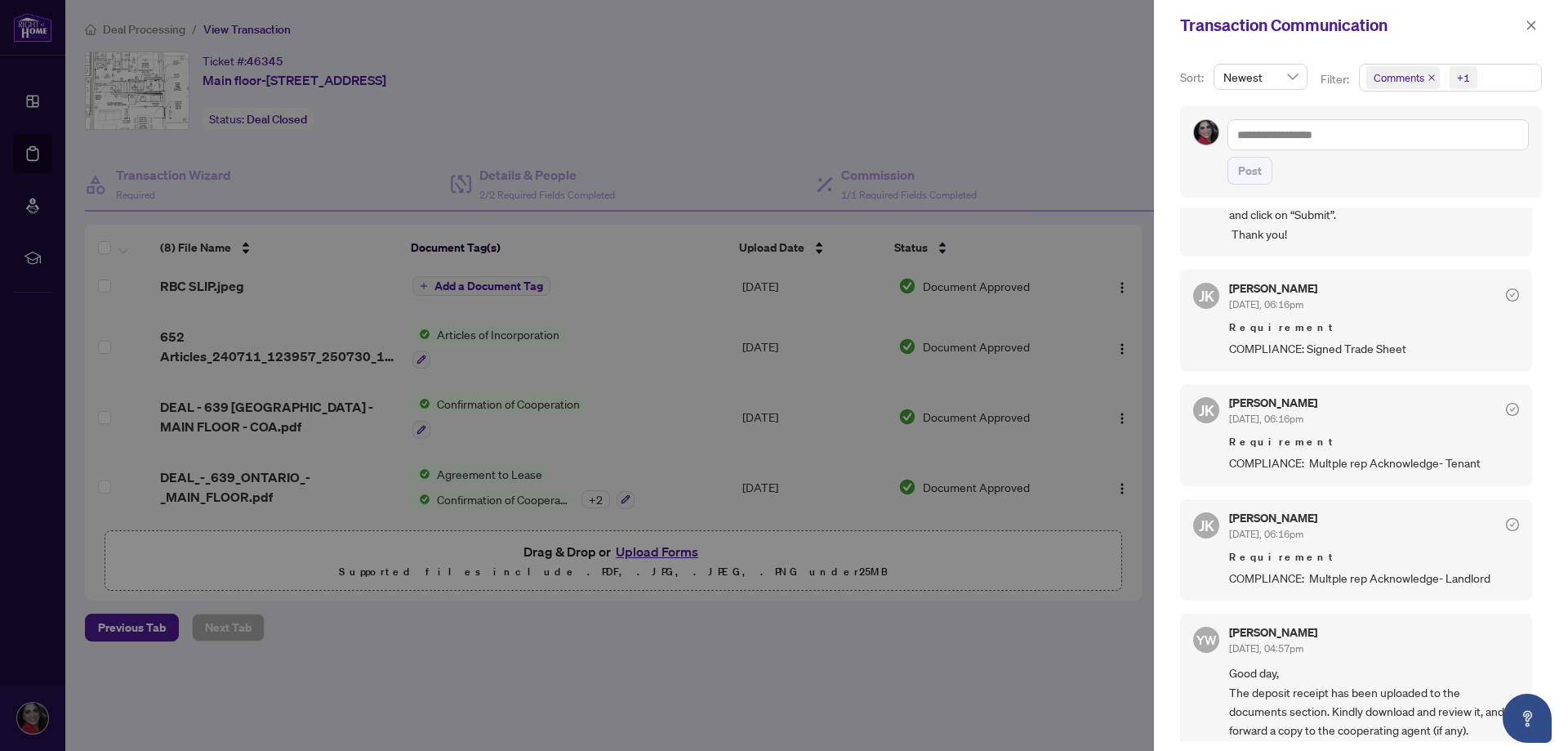
scroll to position [735, 0]
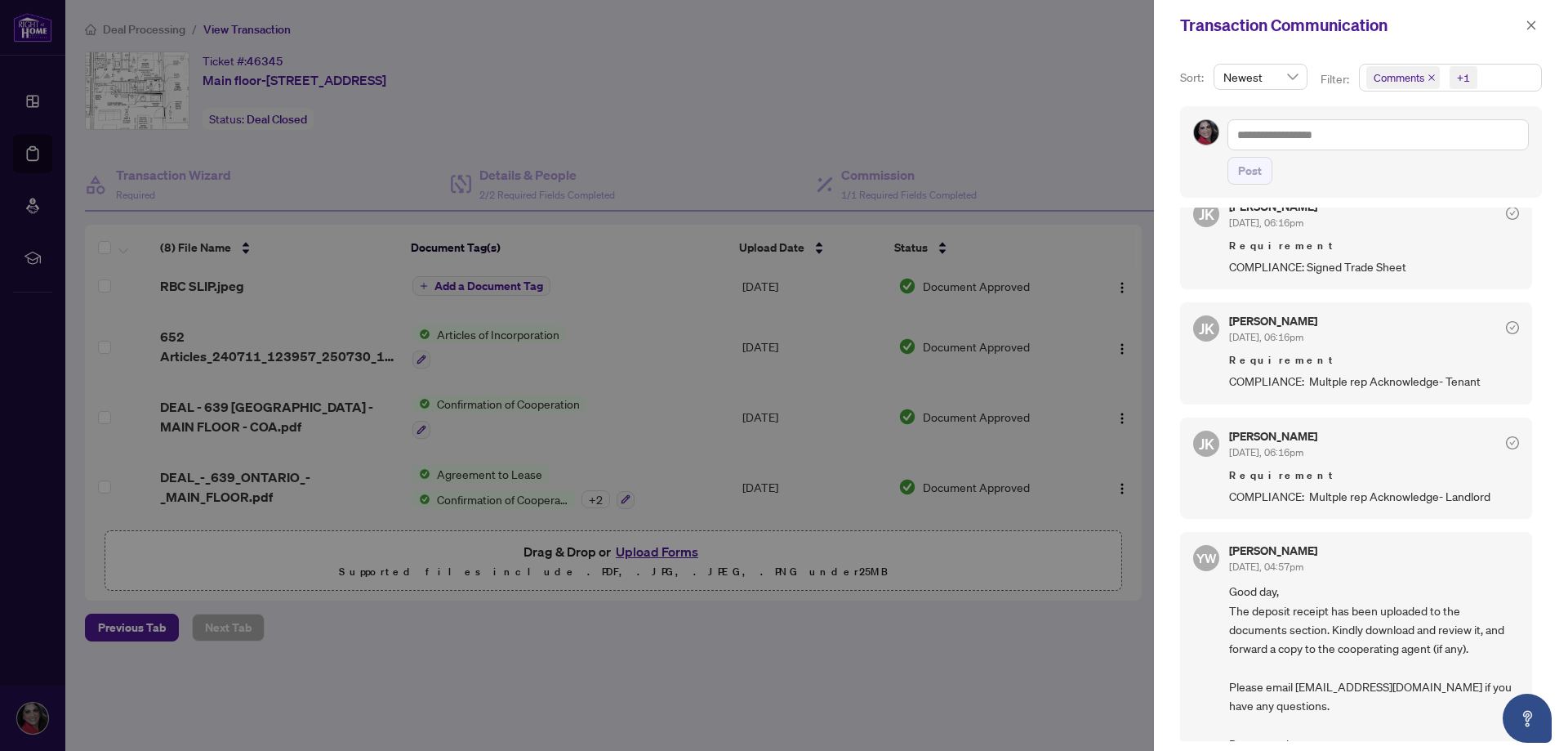
click at [243, 404] on div at bounding box center [784, 375] width 1568 height 751
click at [1526, 23] on icon "close" at bounding box center [1530, 25] width 11 height 11
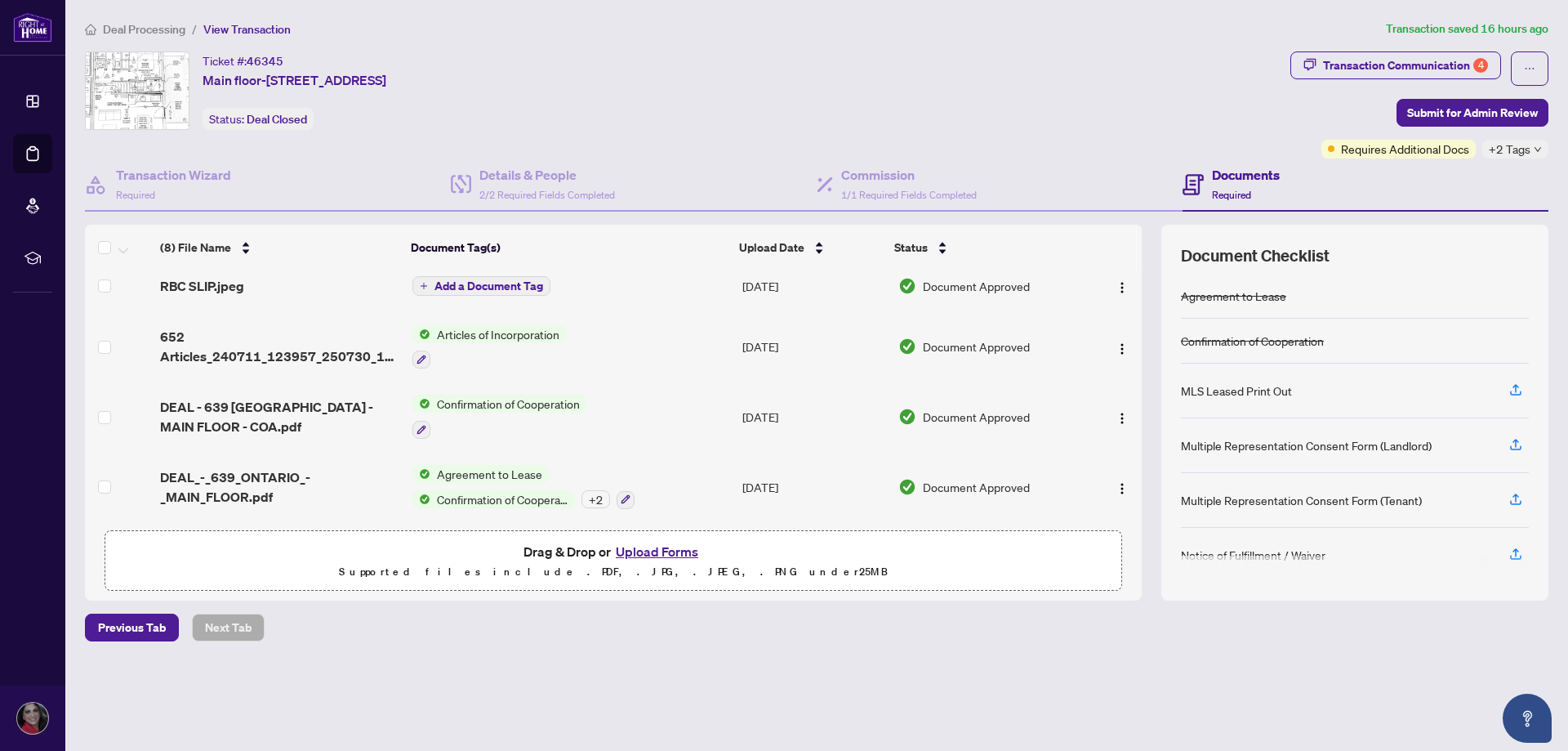
click at [623, 555] on button "Upload Forms" at bounding box center [656, 551] width 92 height 21
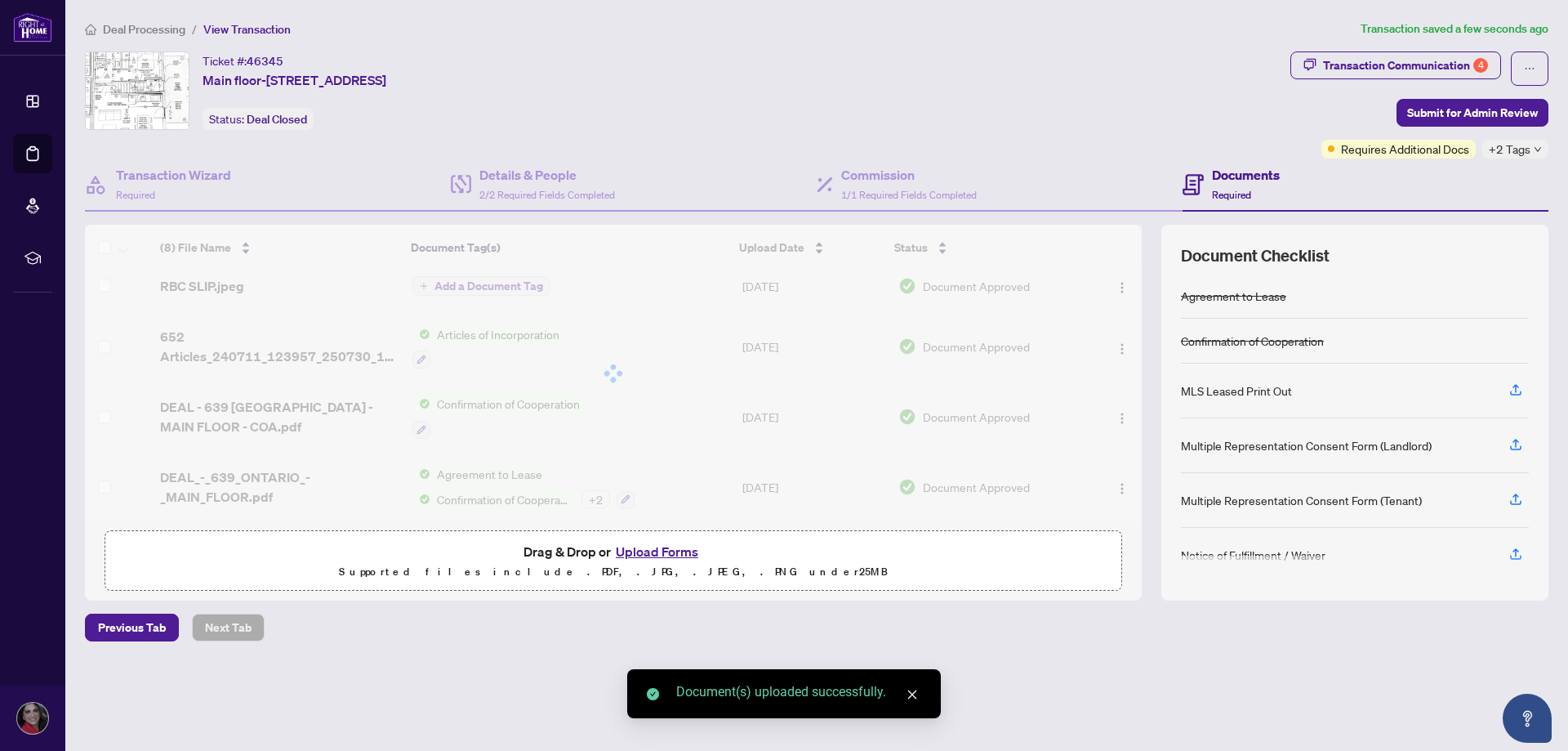
click at [675, 557] on button "Upload Forms" at bounding box center [656, 551] width 92 height 21
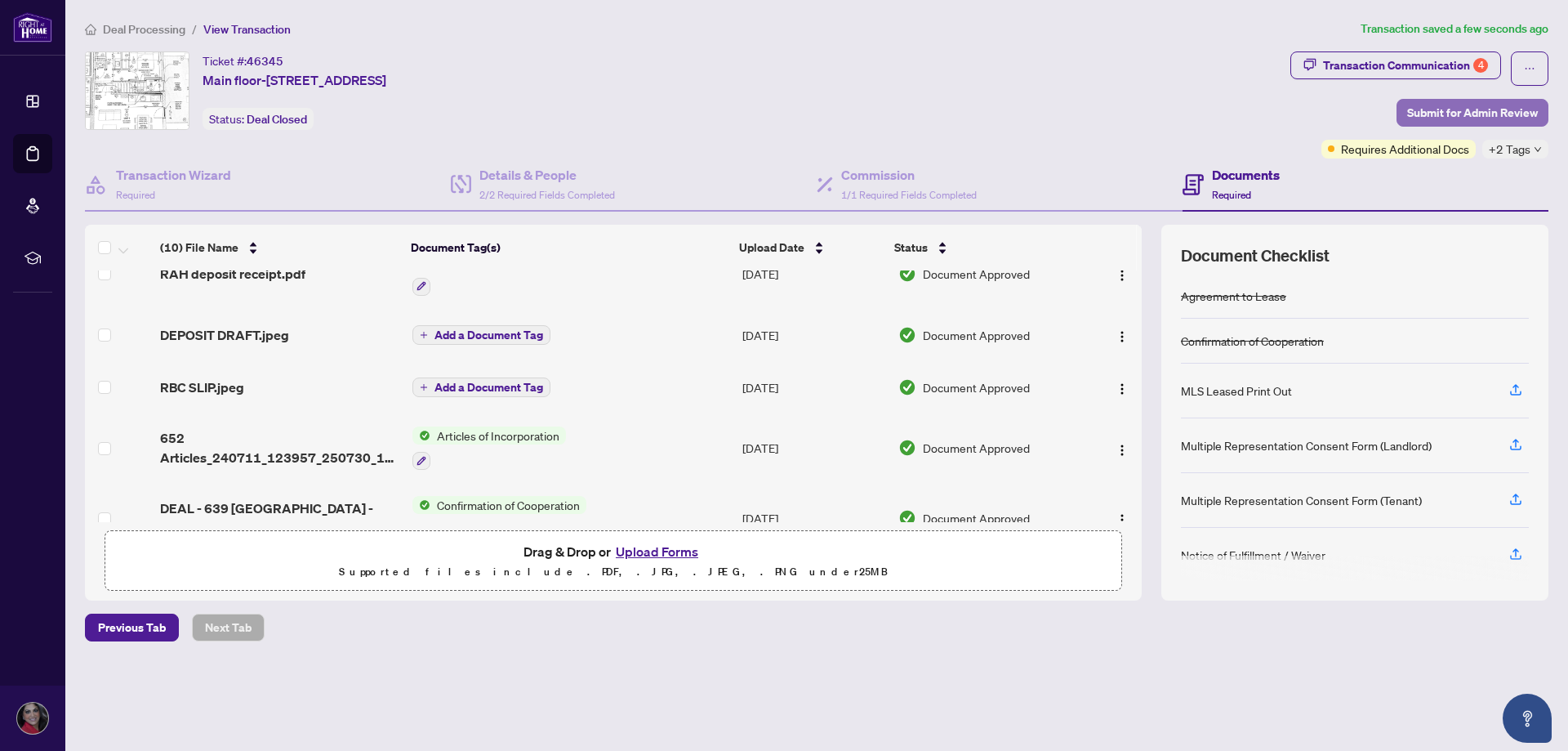
click at [1455, 111] on span "Submit for Admin Review" at bounding box center [1472, 112] width 130 height 26
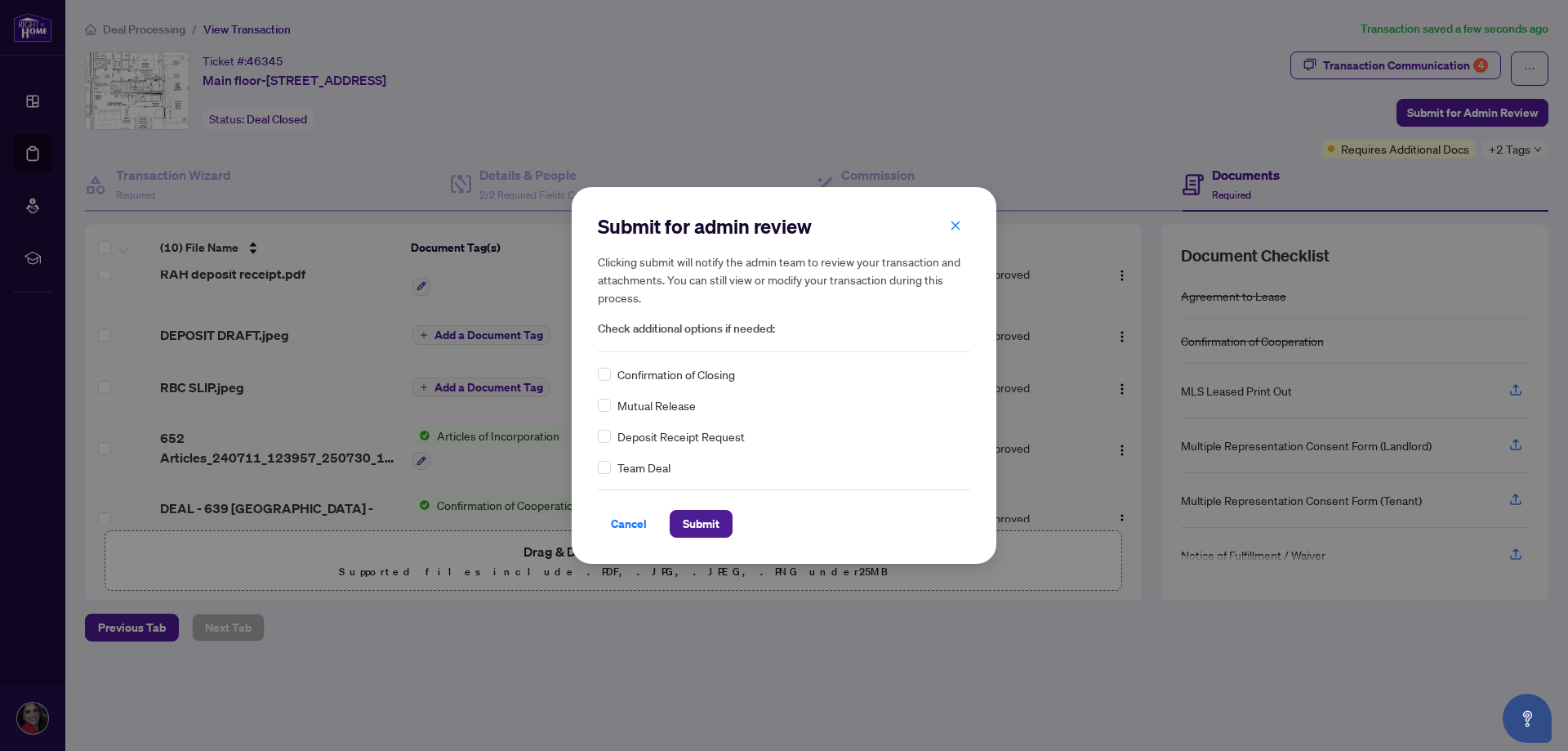
click at [610, 377] on div "Confirmation of Closing" at bounding box center [784, 374] width 372 height 18
click at [707, 519] on span "Submit" at bounding box center [700, 523] width 37 height 26
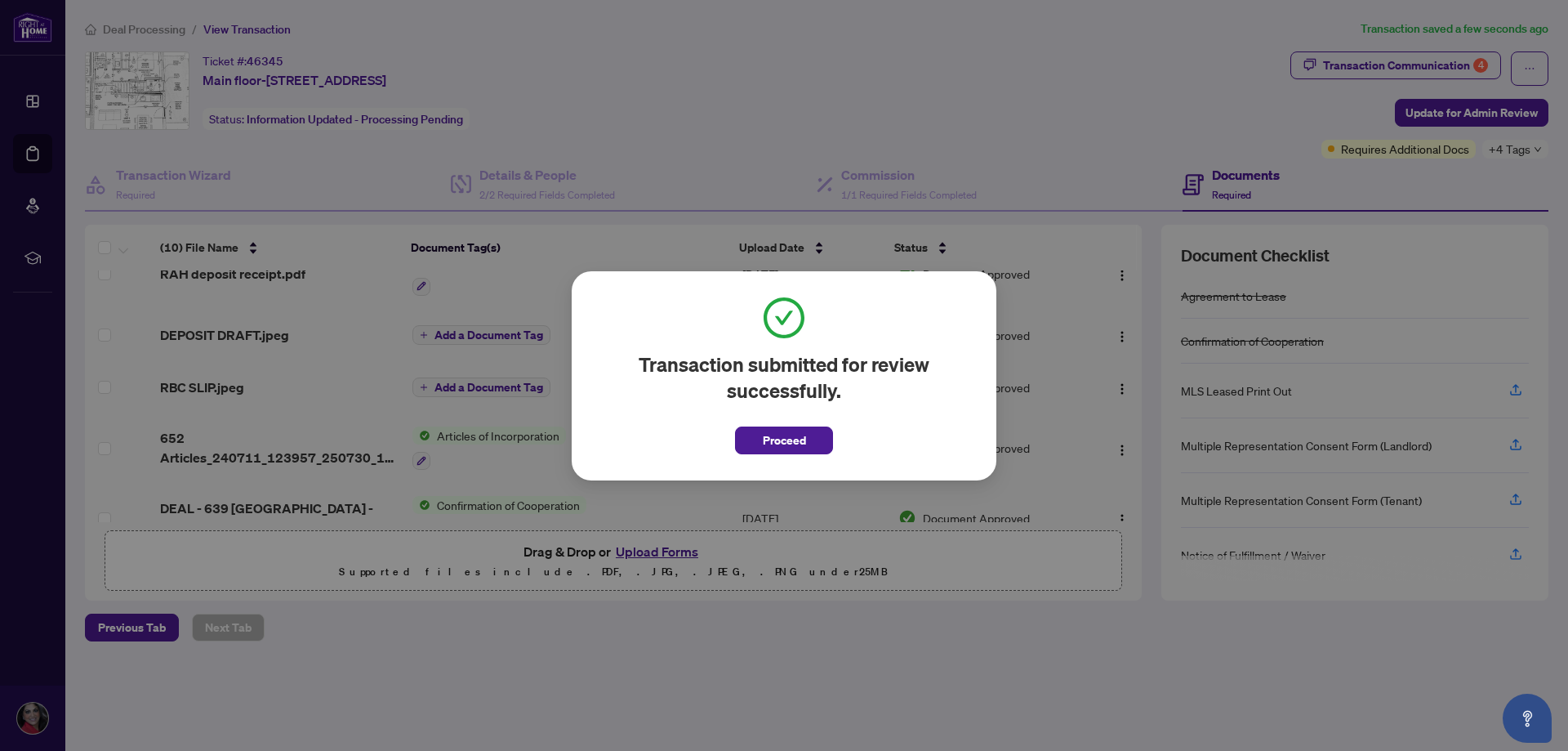
click at [801, 459] on div "Transaction submitted for review successfully. Proceed Cancel OK" at bounding box center [784, 376] width 425 height 209
click at [791, 432] on span "Proceed" at bounding box center [784, 440] width 44 height 26
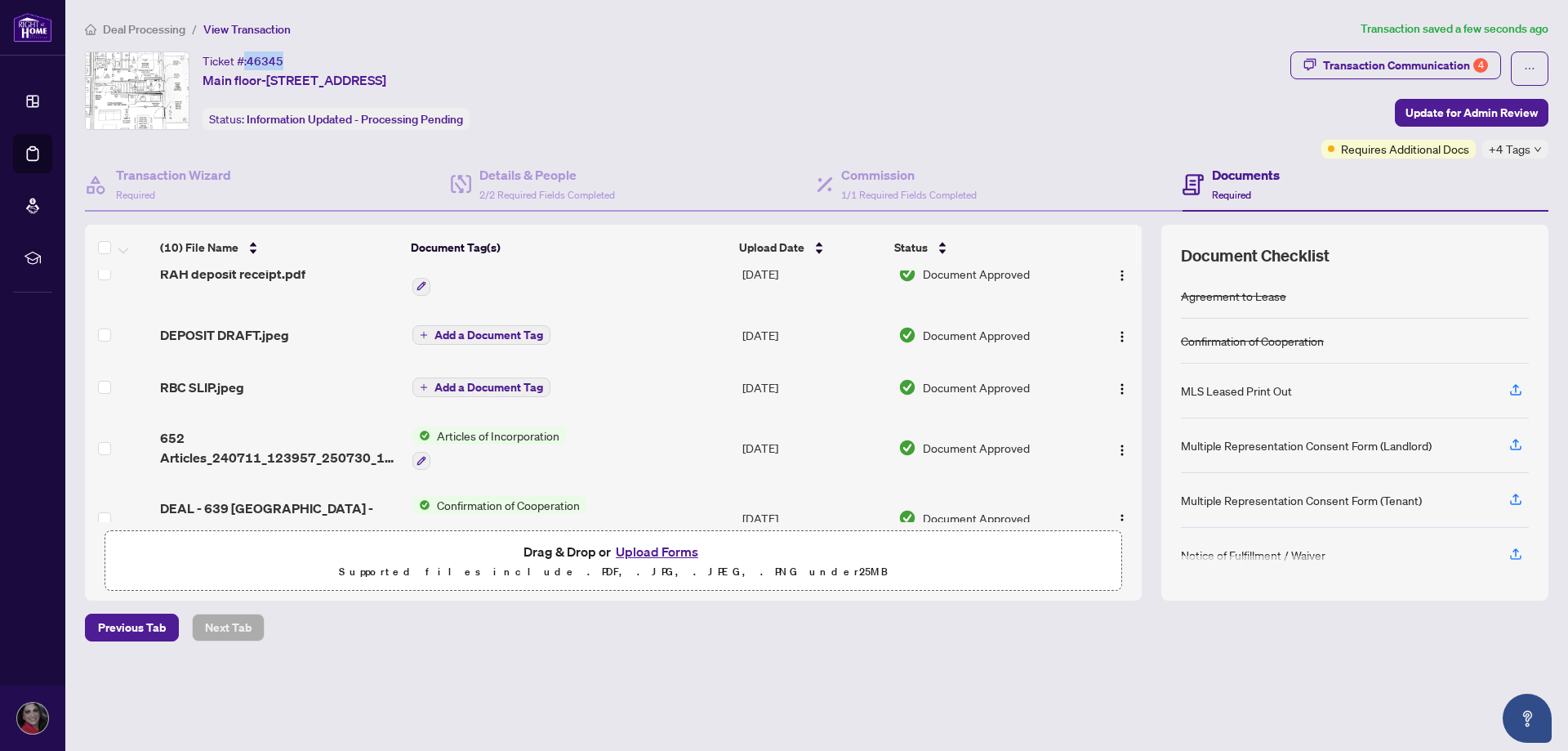
drag, startPoint x: 290, startPoint y: 57, endPoint x: 245, endPoint y: 64, distance: 45.5
click at [245, 64] on div "Ticket #: [STREET_ADDRESS]" at bounding box center [294, 71] width 184 height 39
copy div ": 46345"
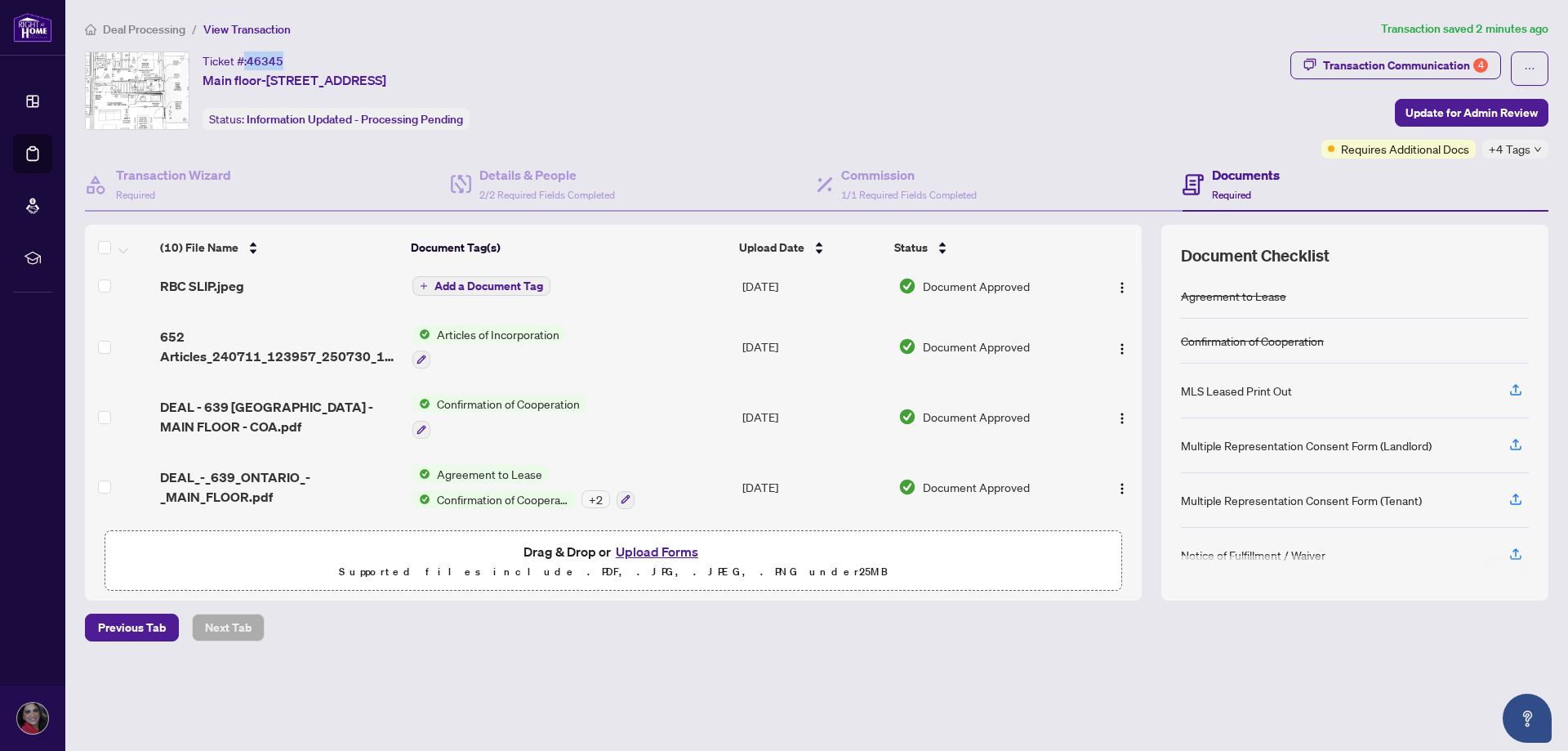
scroll to position [0, 0]
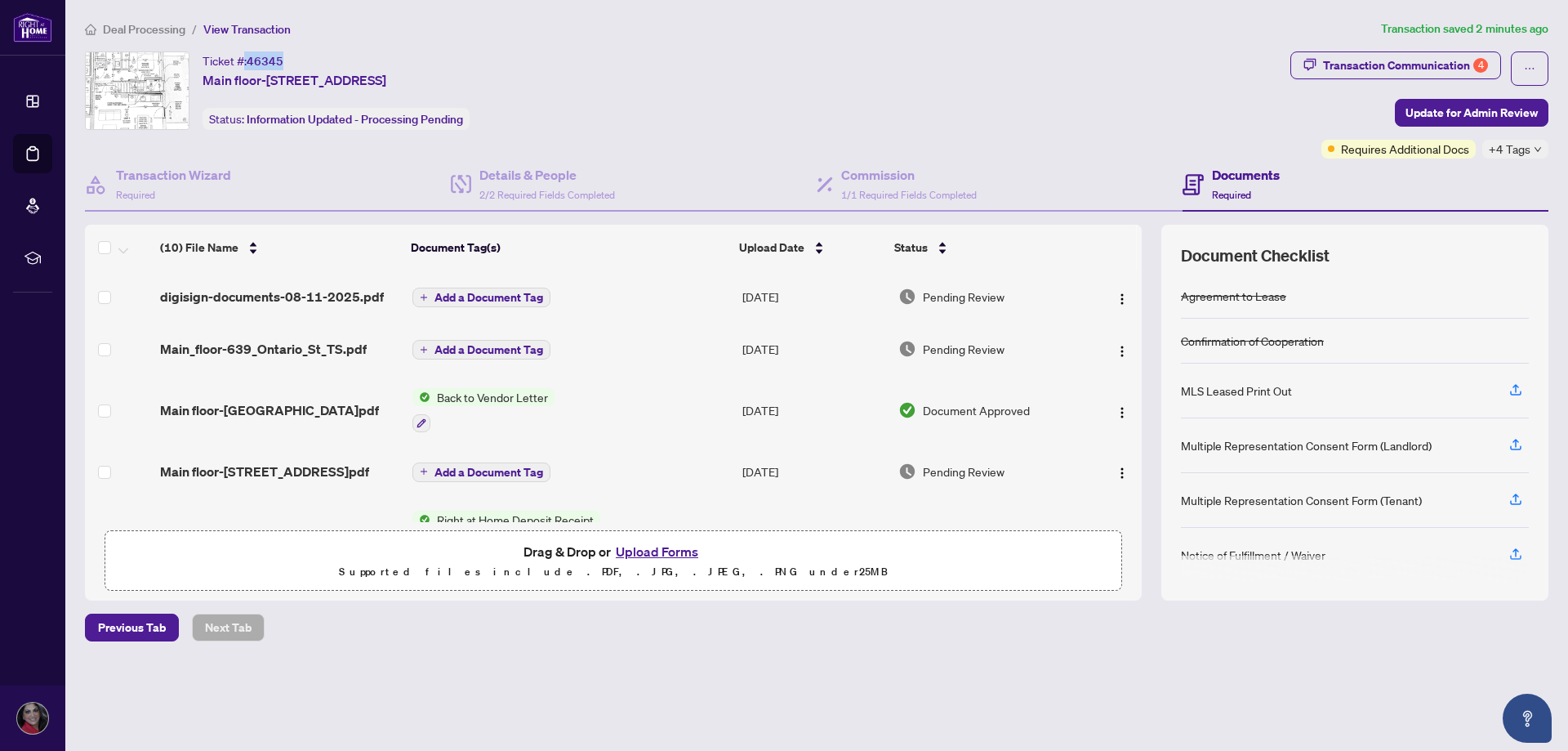
click at [498, 340] on button "Add a Document Tag" at bounding box center [481, 350] width 138 height 20
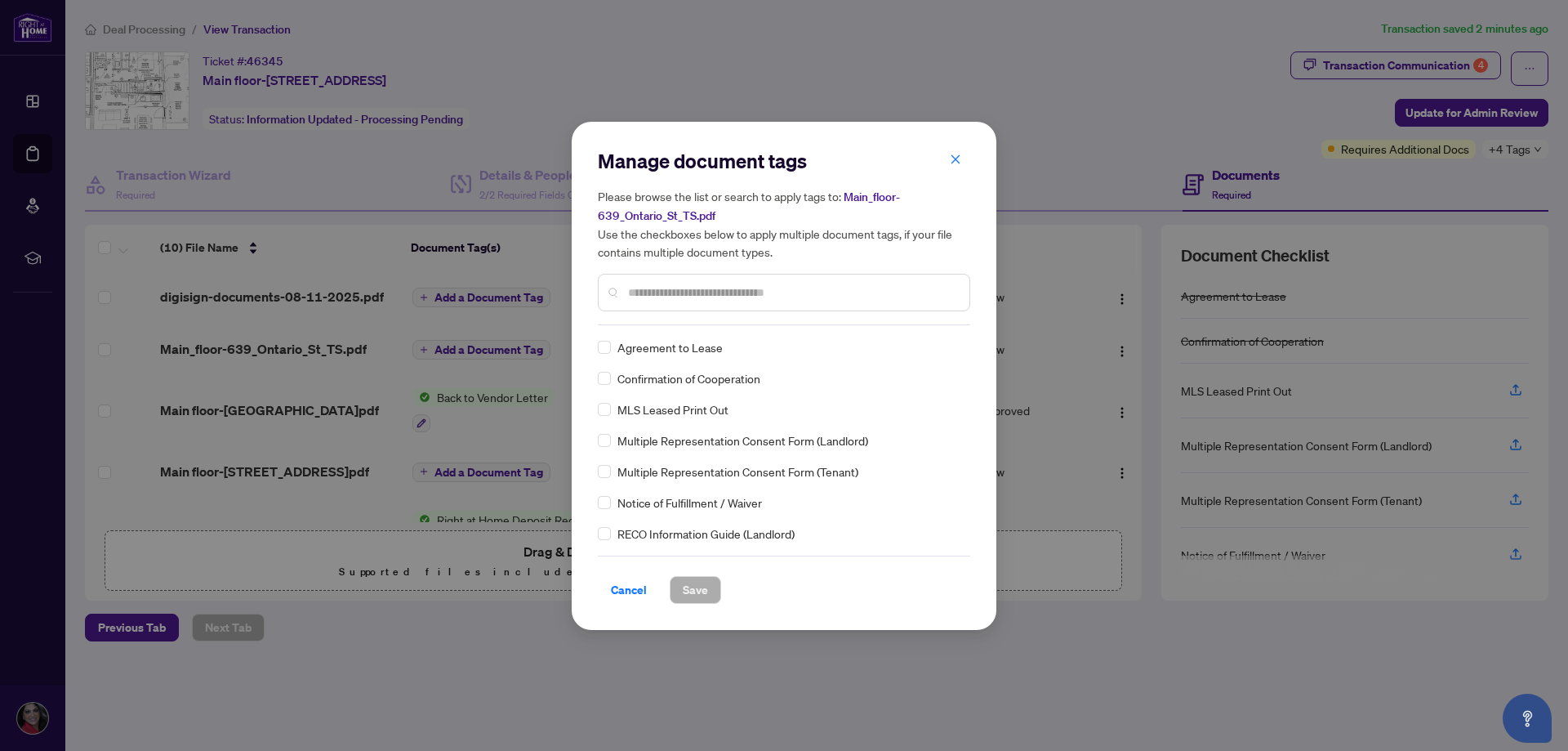
click at [668, 290] on input "text" at bounding box center [791, 292] width 328 height 18
type input "***"
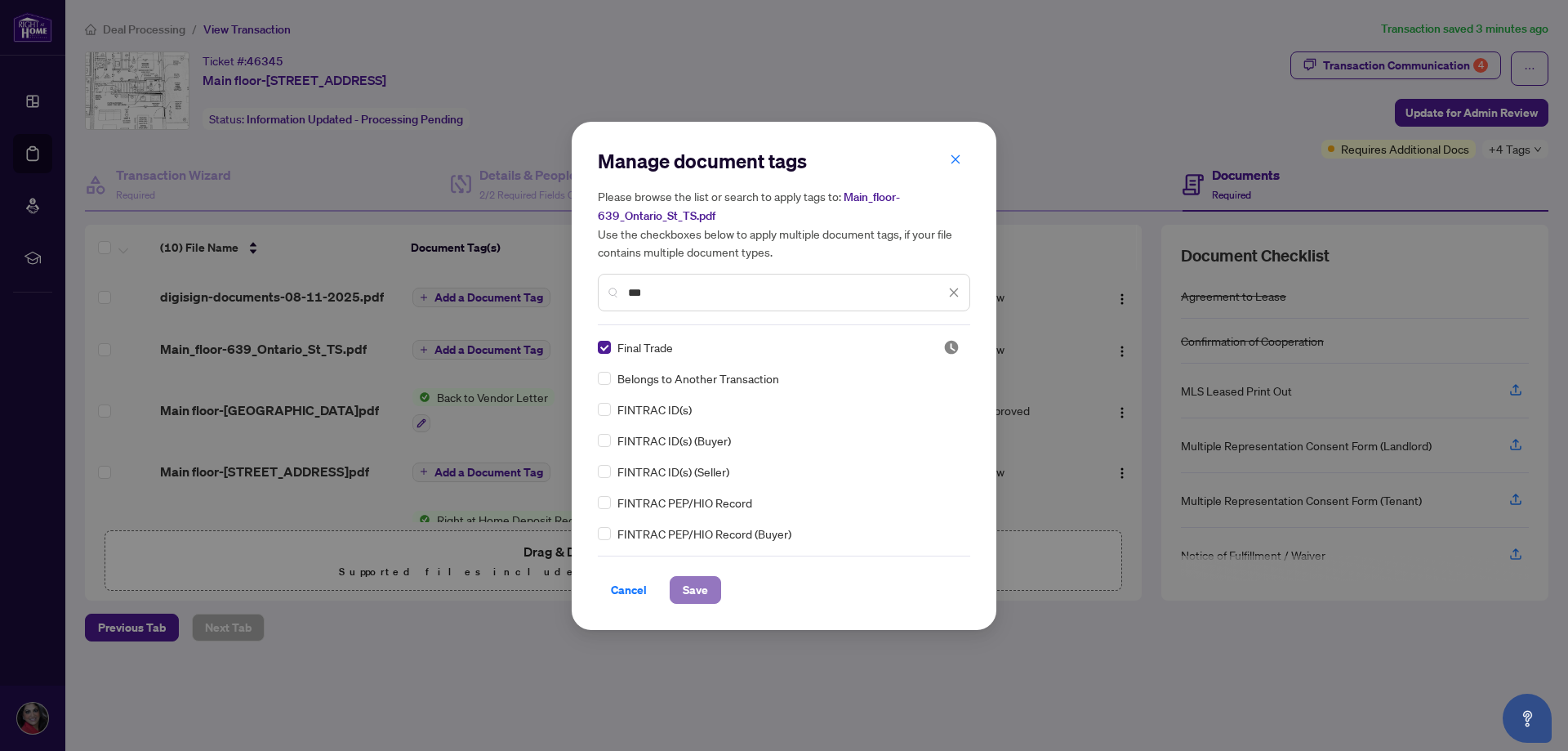
click at [709, 596] on button "Save" at bounding box center [695, 590] width 52 height 28
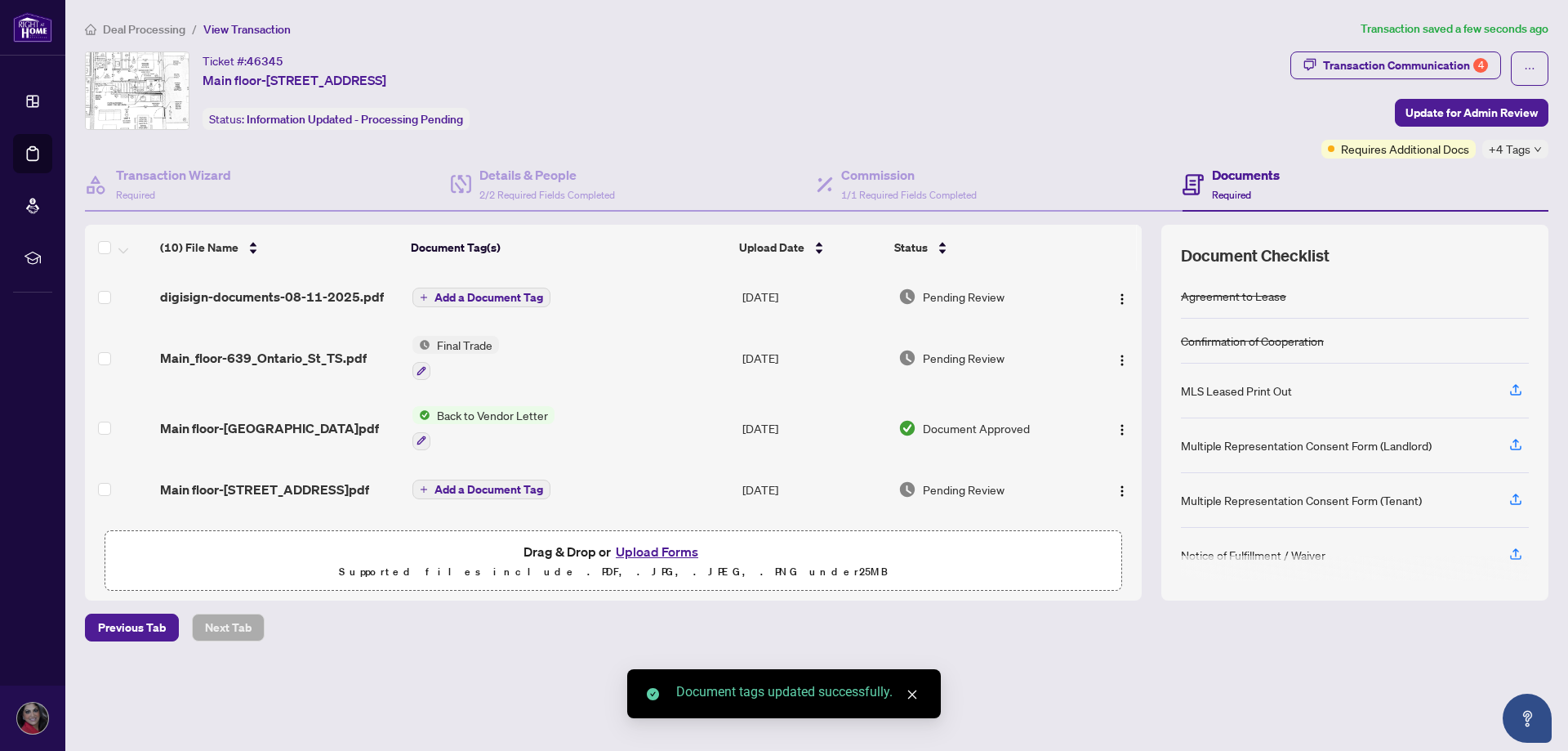
click at [490, 297] on span "Add a Document Tag" at bounding box center [488, 296] width 108 height 11
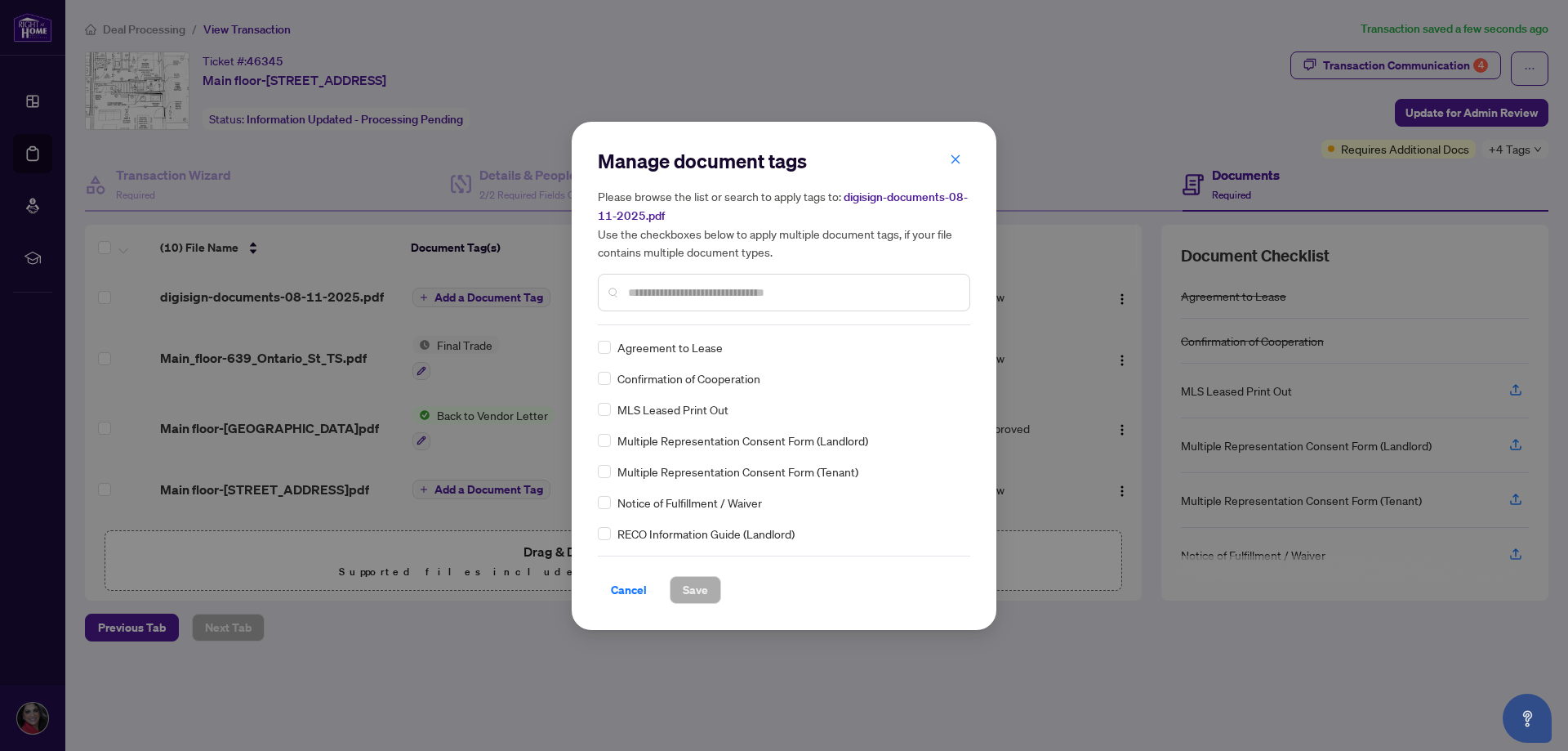
click at [645, 319] on div "Manage document tags Please browse the list or search to apply tags to: digisig…" at bounding box center [784, 237] width 372 height 177
click at [768, 289] on input "text" at bounding box center [791, 292] width 328 height 18
type input "*****"
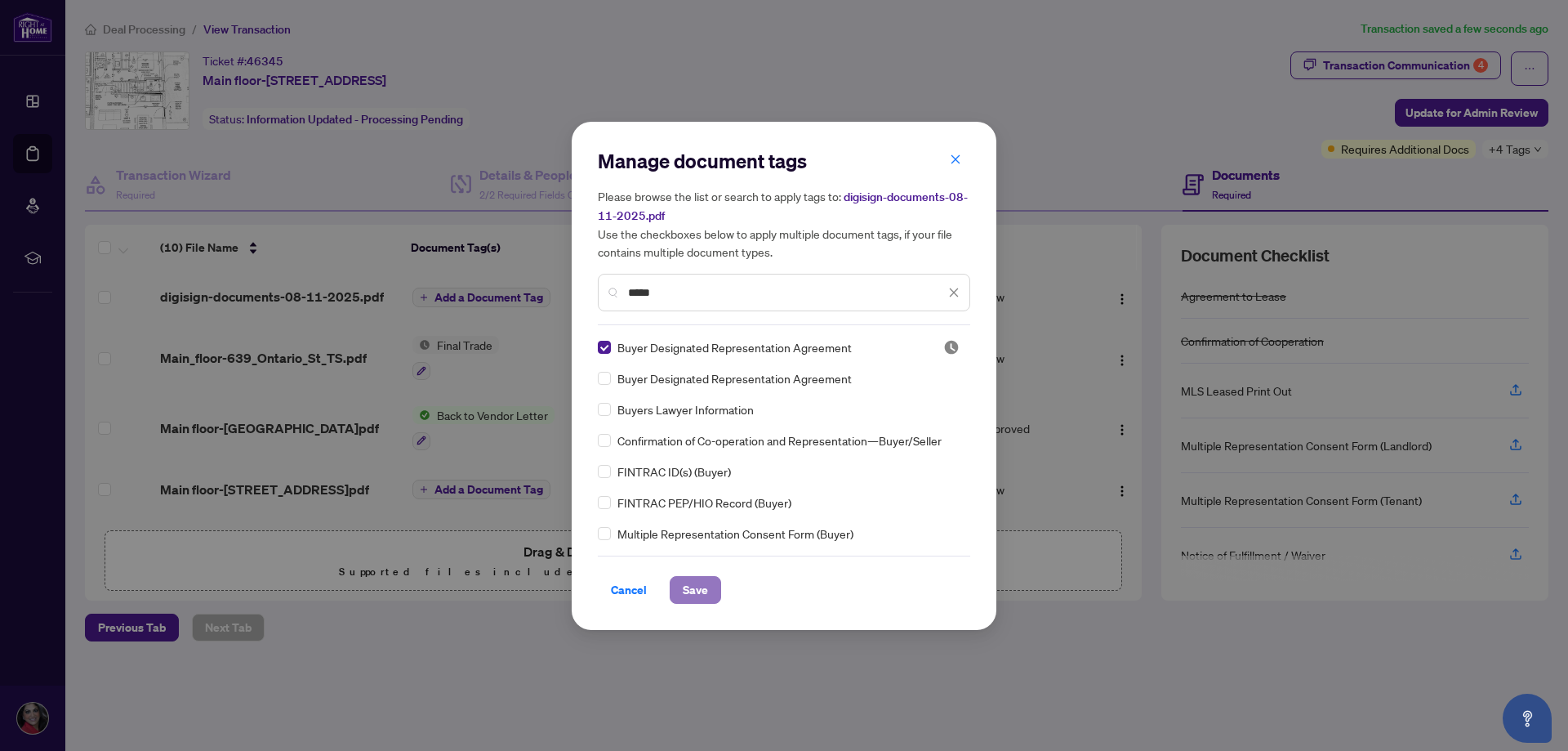
click at [710, 587] on button "Save" at bounding box center [695, 590] width 52 height 28
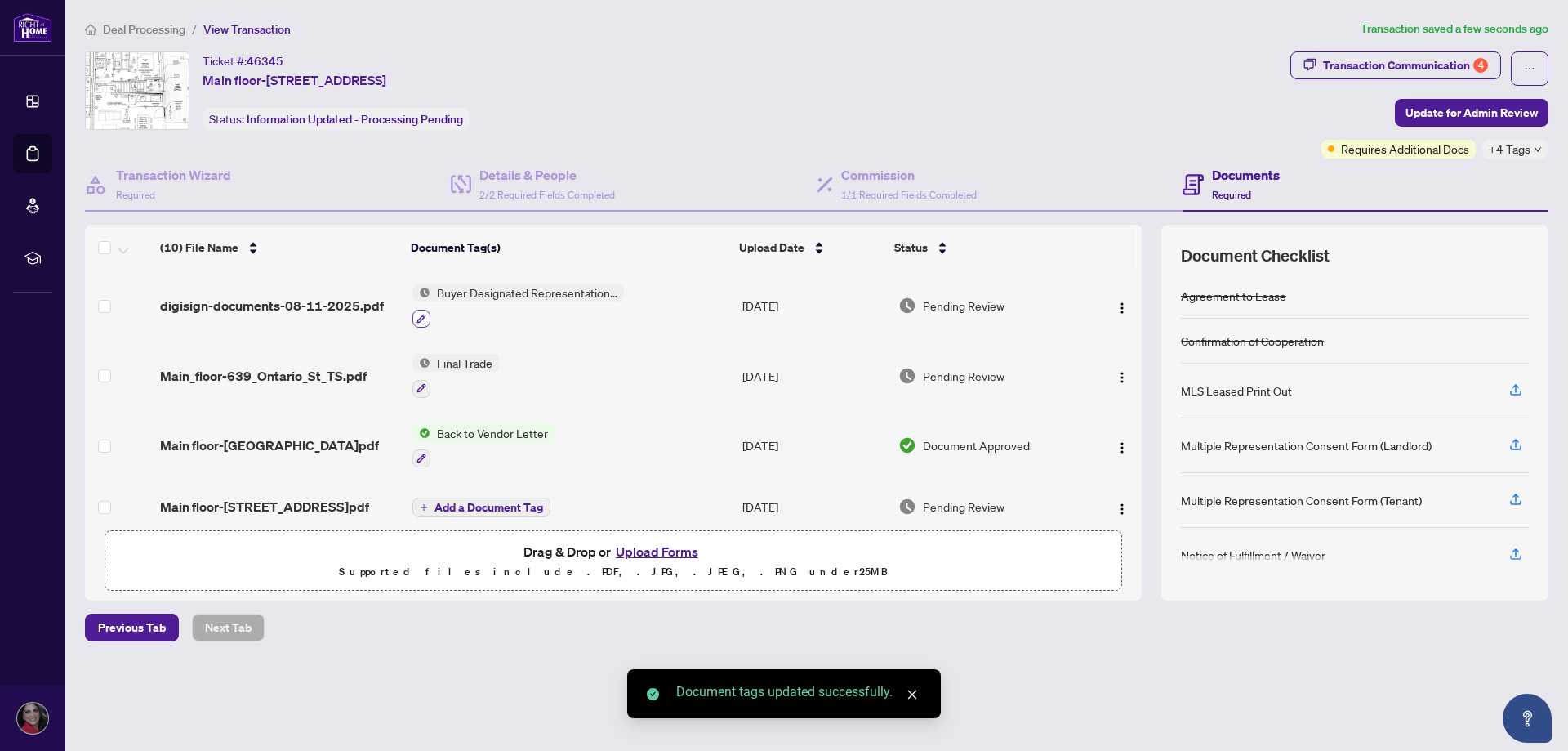
click at [420, 317] on icon "button" at bounding box center [422, 318] width 10 height 10
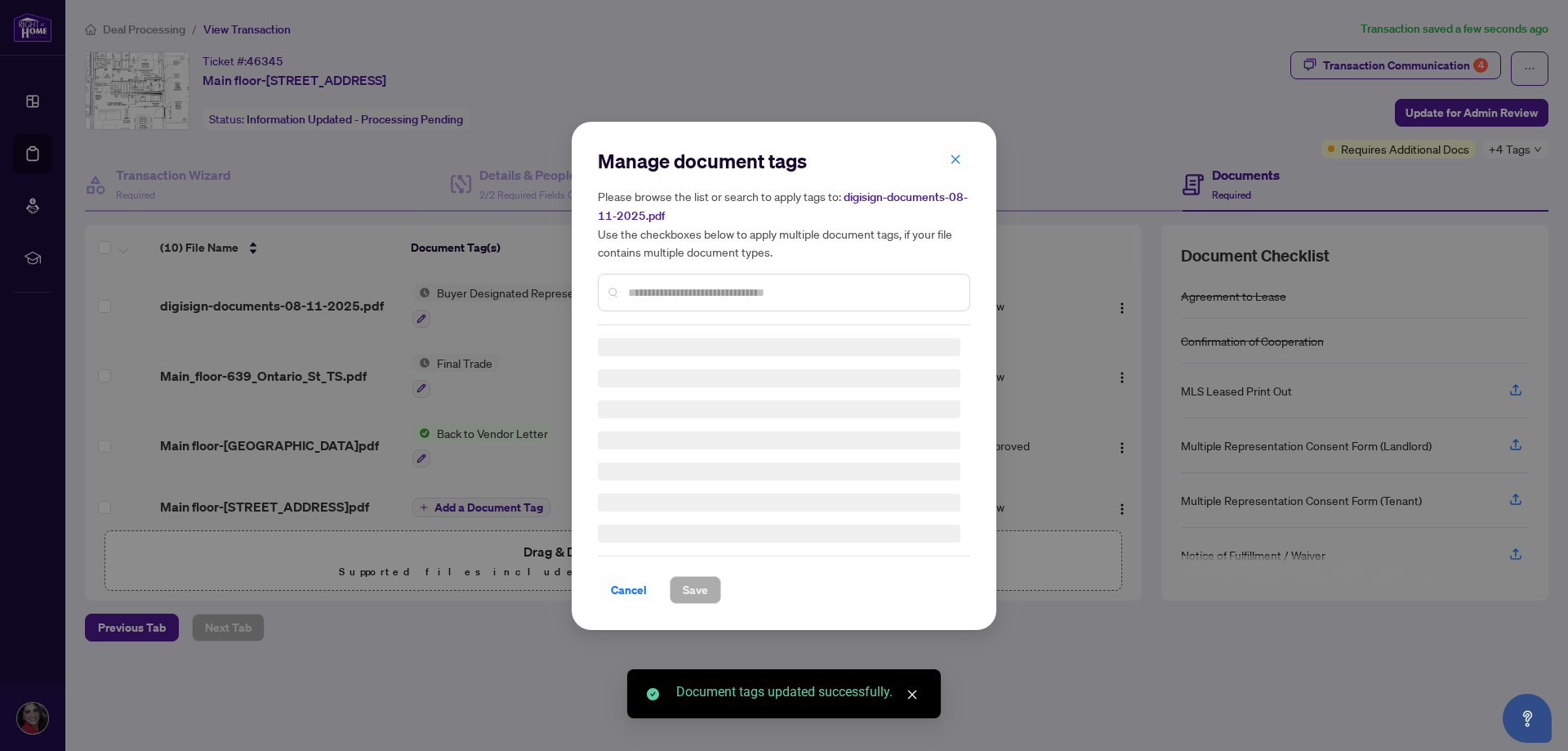
click at [645, 292] on input "text" at bounding box center [791, 292] width 328 height 18
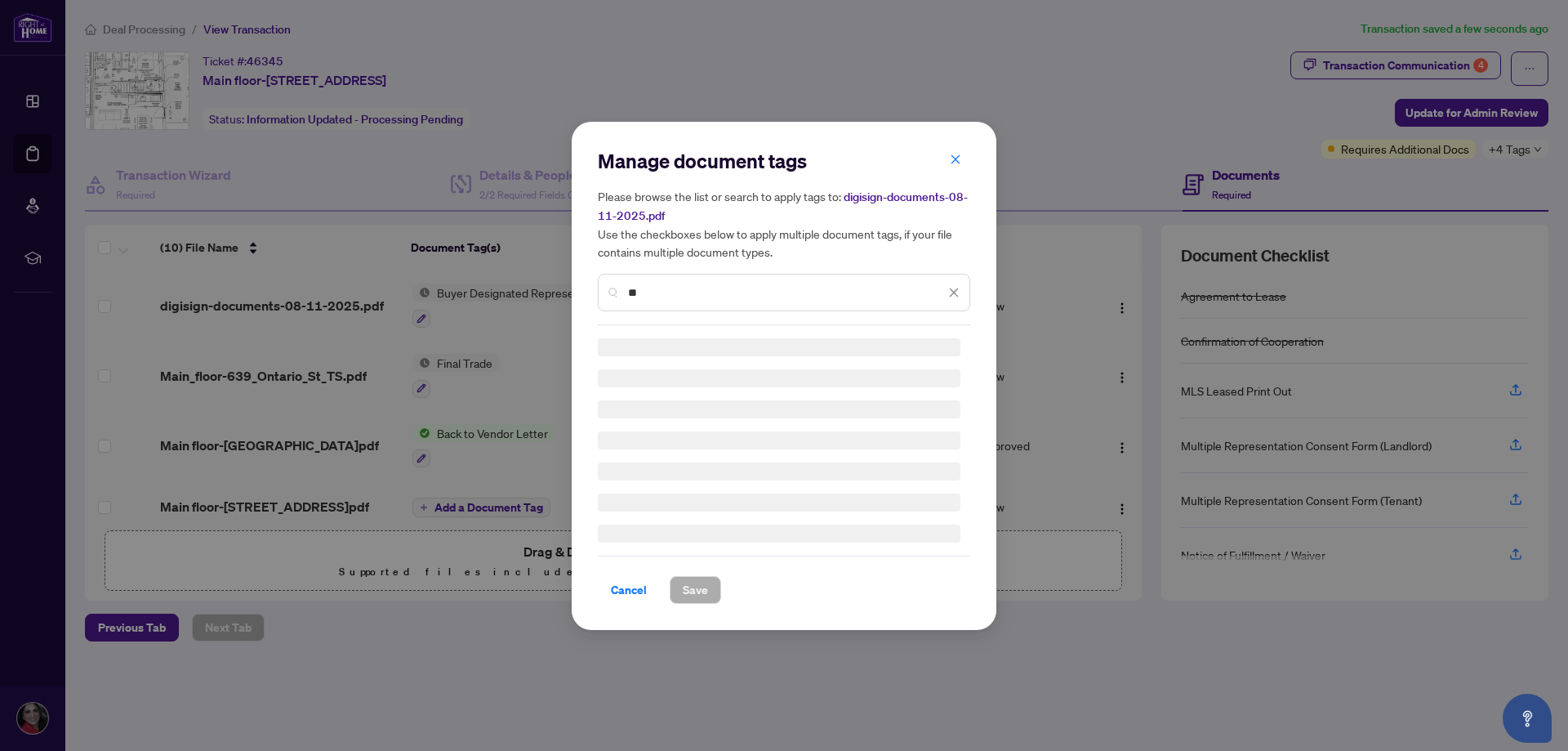
type input "*"
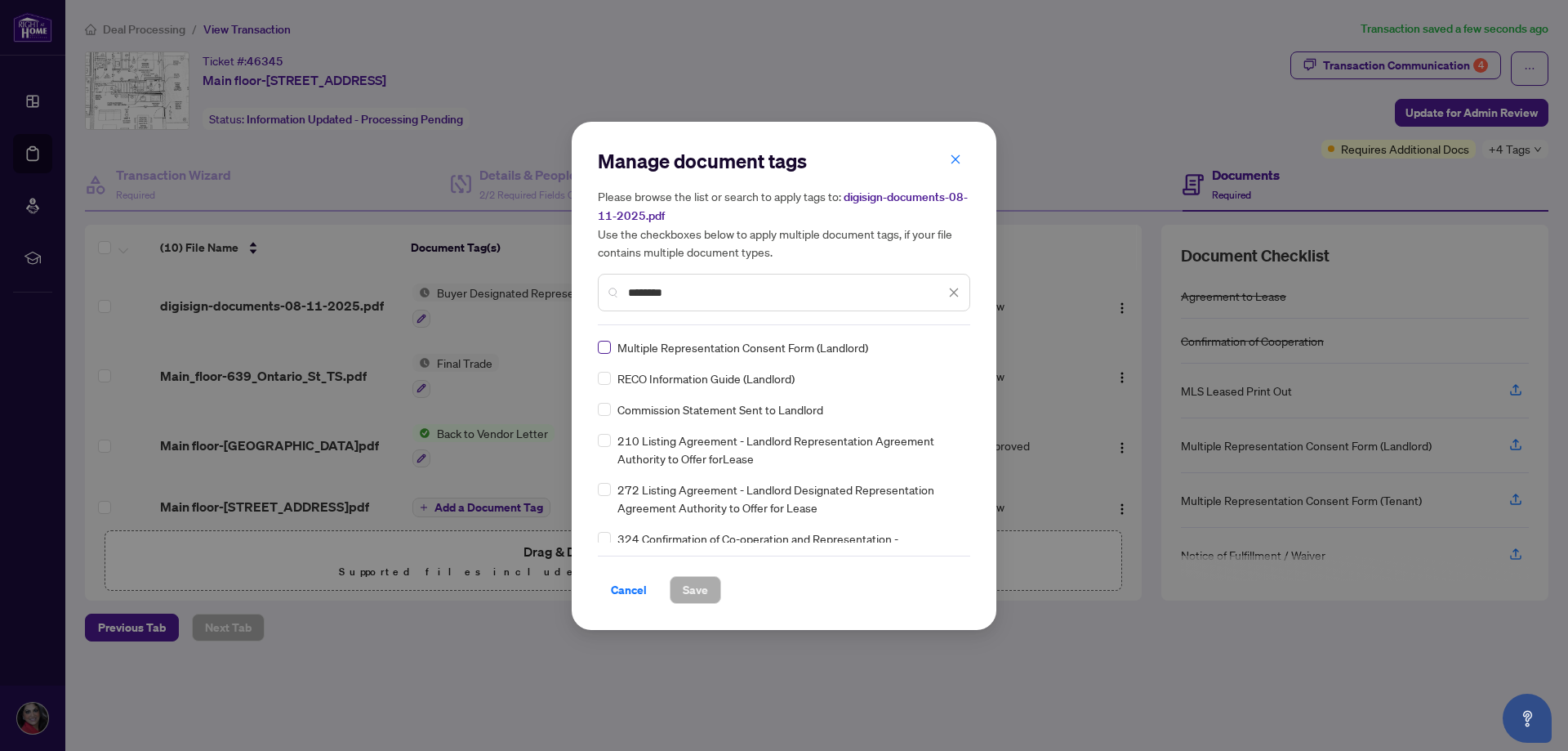
type input "********"
click at [714, 593] on button "Save" at bounding box center [695, 590] width 52 height 28
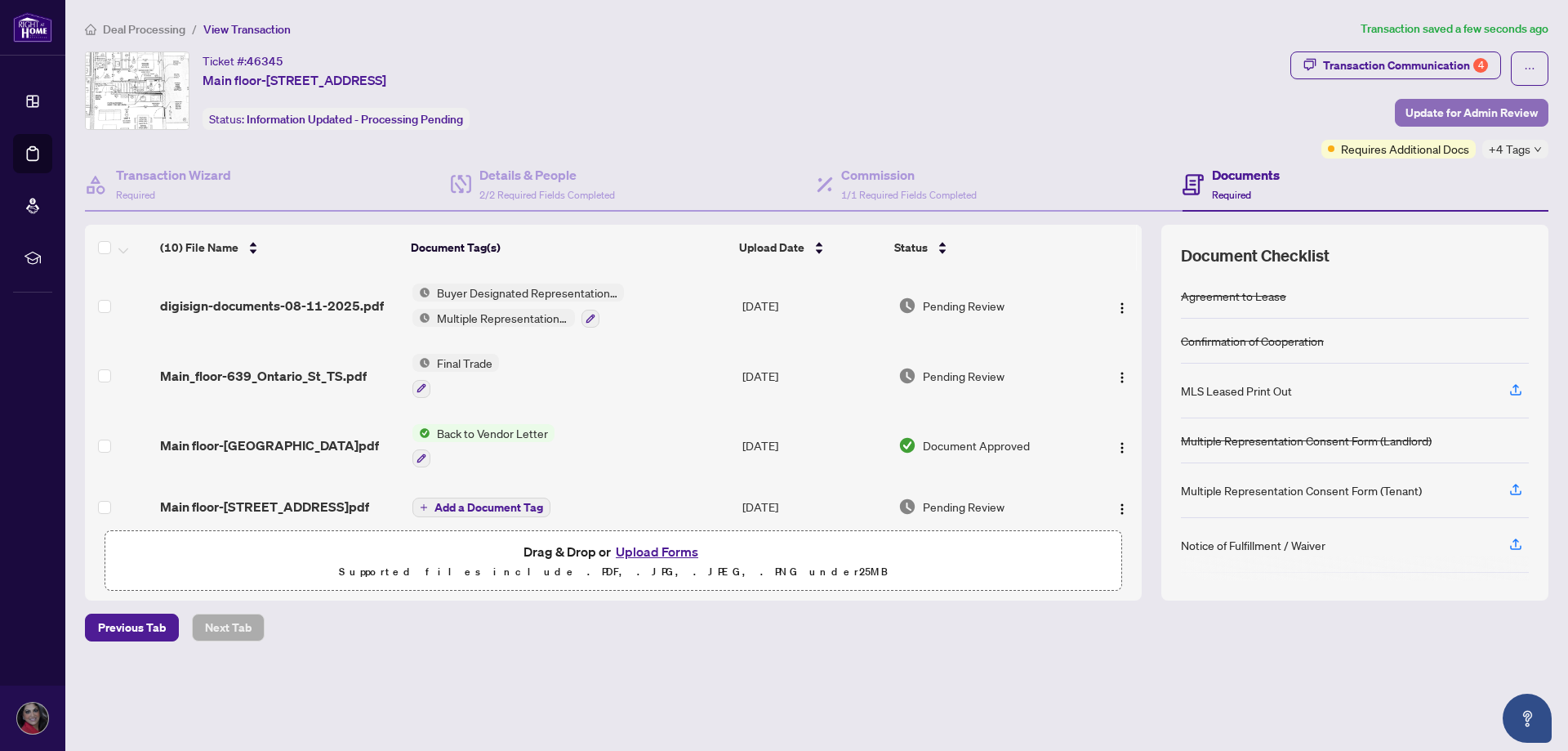
click at [1486, 111] on span "Update for Admin Review" at bounding box center [1471, 112] width 132 height 26
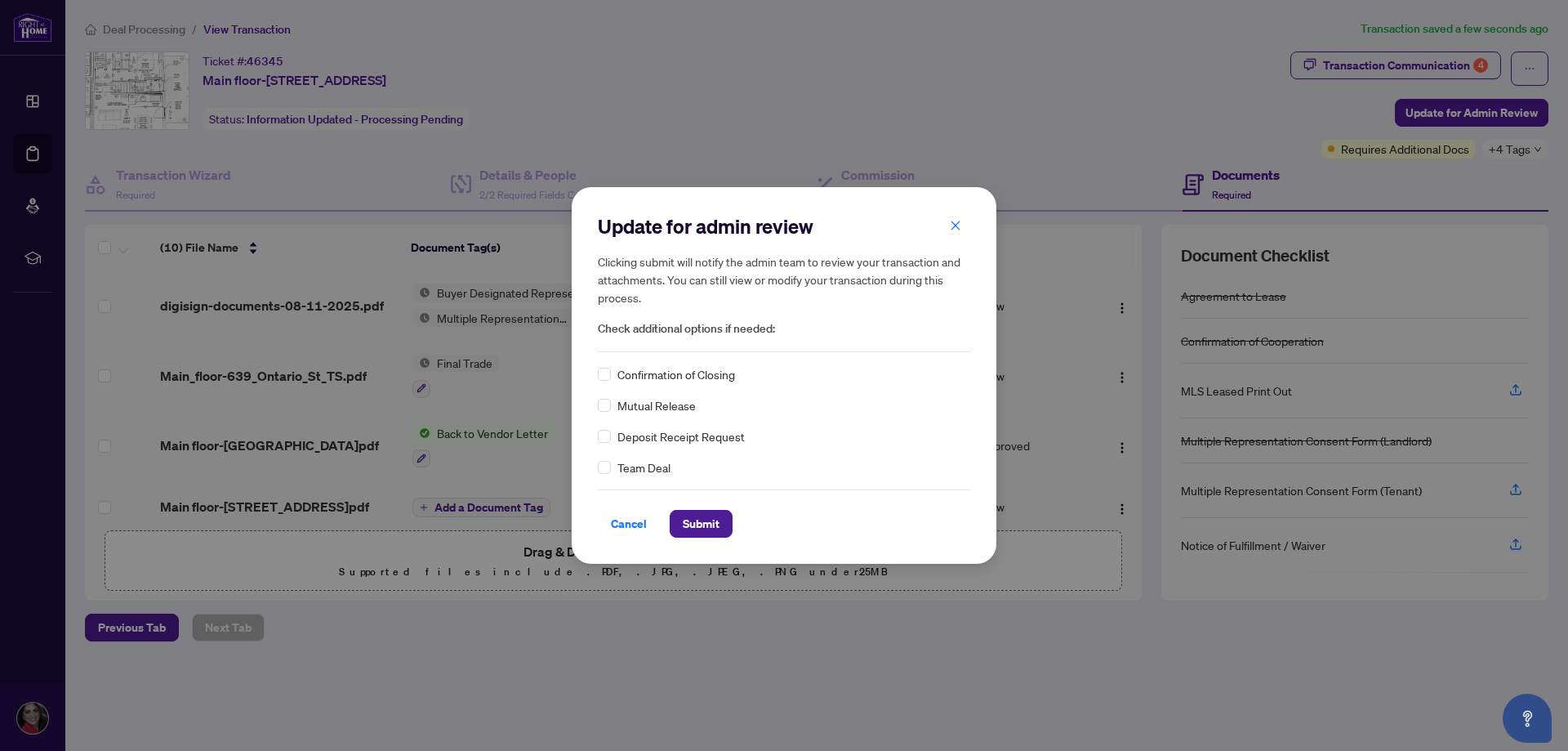
click at [624, 377] on span "Confirmation of Closing" at bounding box center [676, 374] width 117 height 18
click at [715, 527] on span "Submit" at bounding box center [700, 523] width 37 height 26
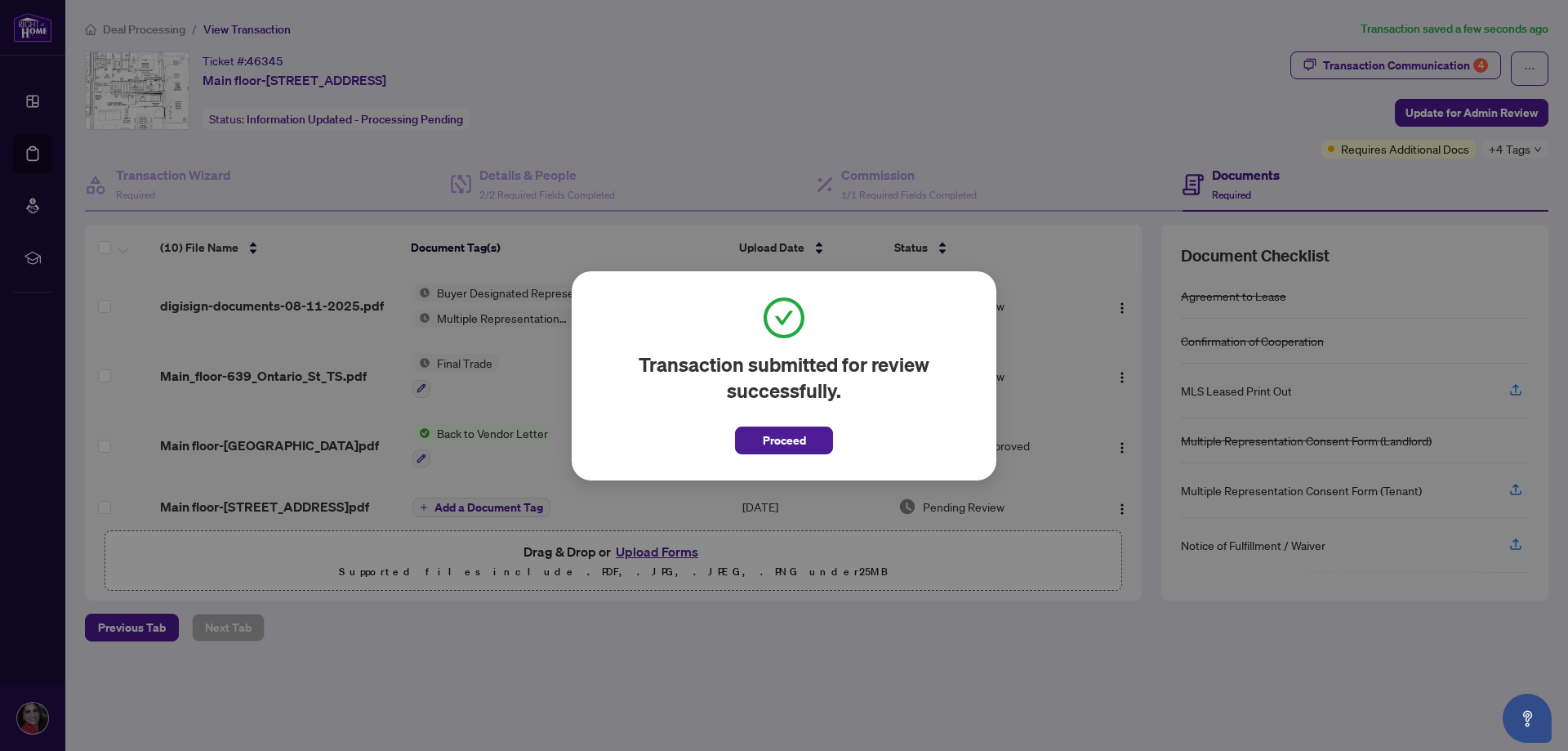
click at [815, 433] on button "Proceed" at bounding box center [784, 441] width 98 height 28
